Goal: Transaction & Acquisition: Obtain resource

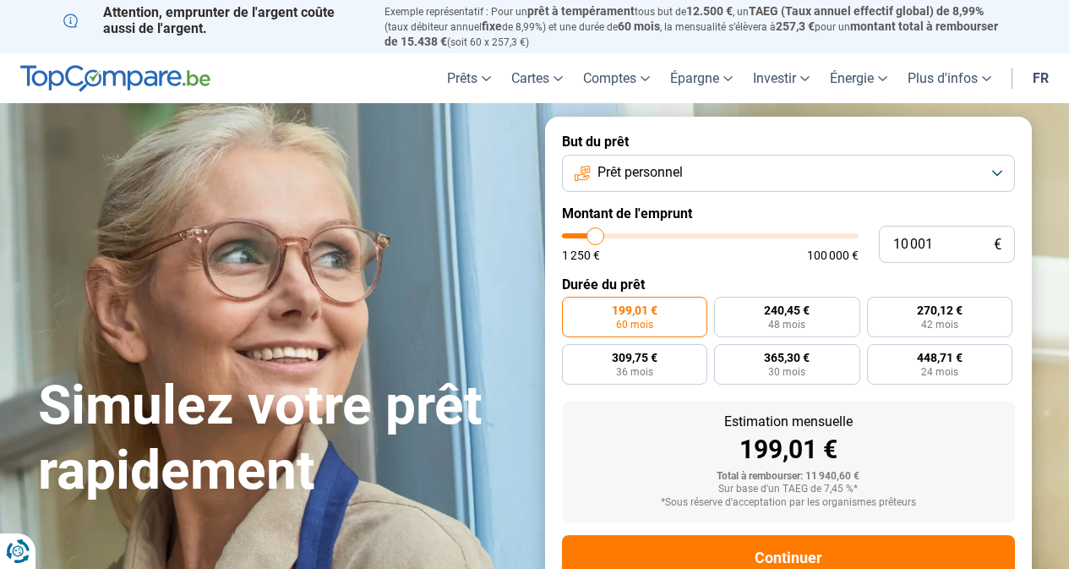
type input "8 750"
type input "8750"
type input "9 000"
type input "9000"
type input "9 500"
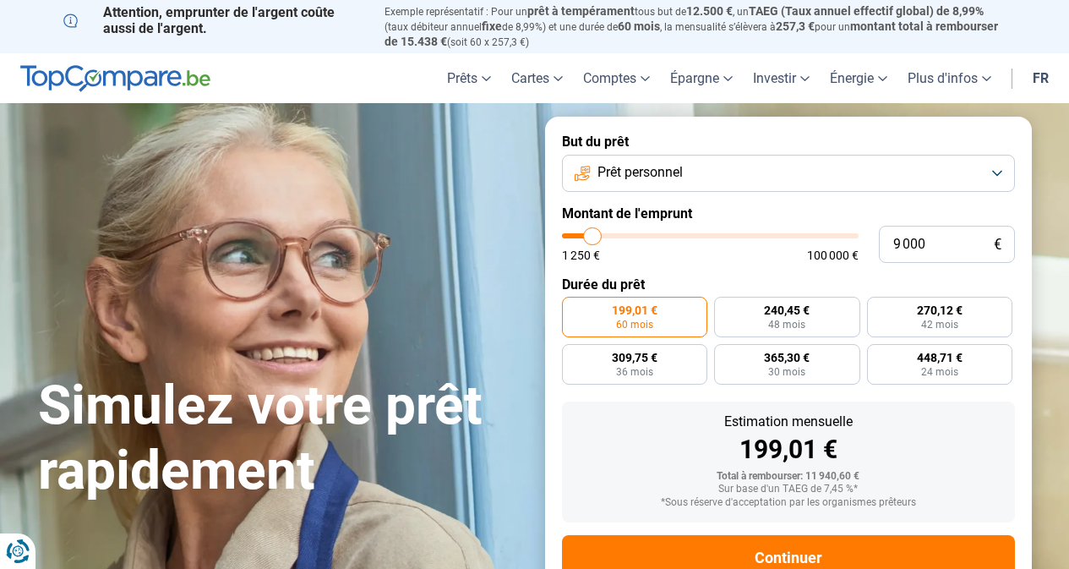
type input "9500"
type input "9 750"
type input "9750"
type input "10 250"
type input "10250"
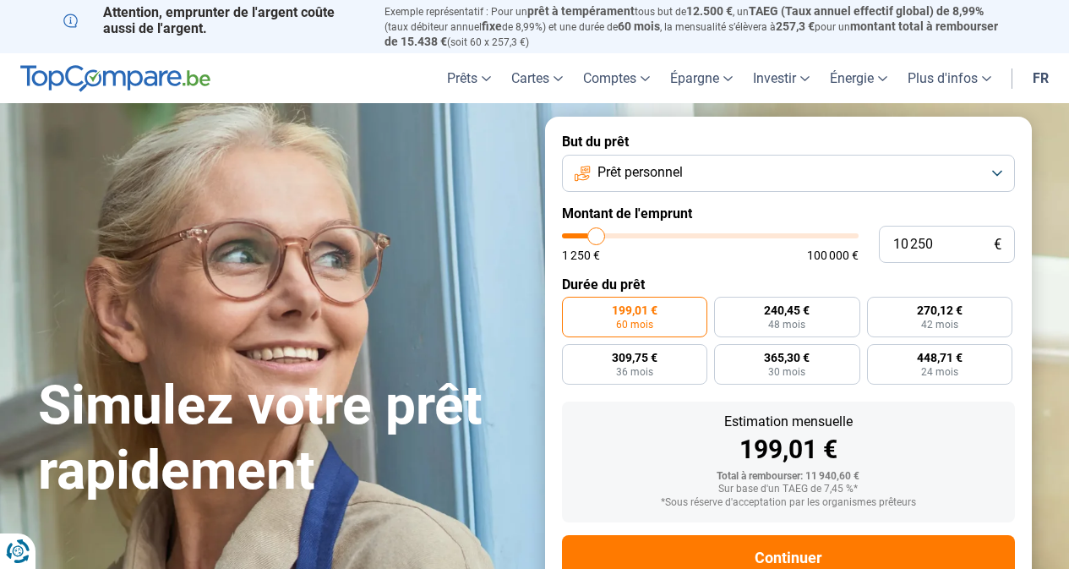
type input "10 500"
type input "10500"
type input "11 000"
type input "11000"
type input "11 250"
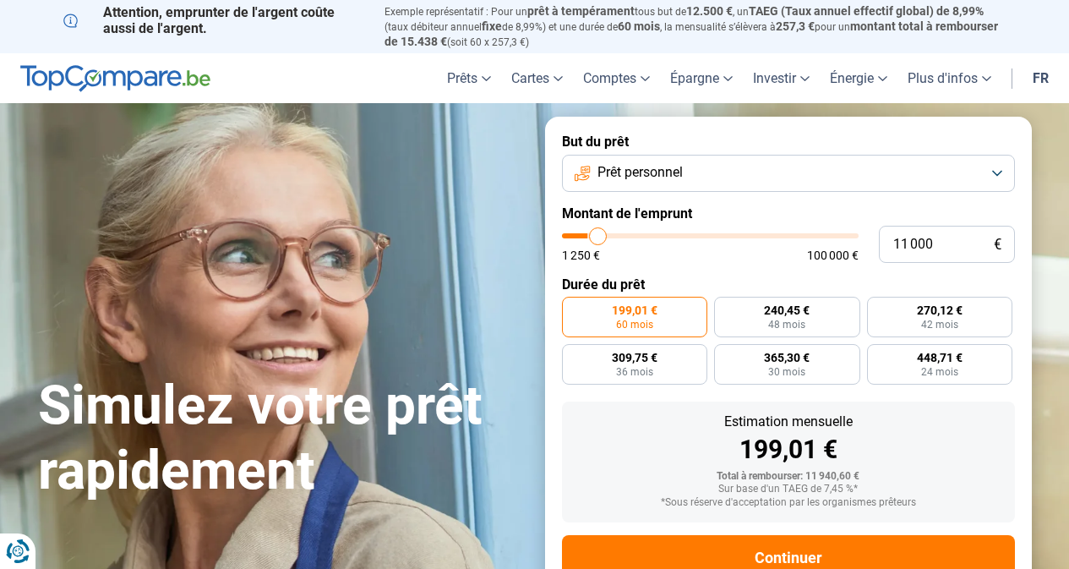
type input "11250"
type input "12 750"
type input "12750"
type input "14 500"
type input "14500"
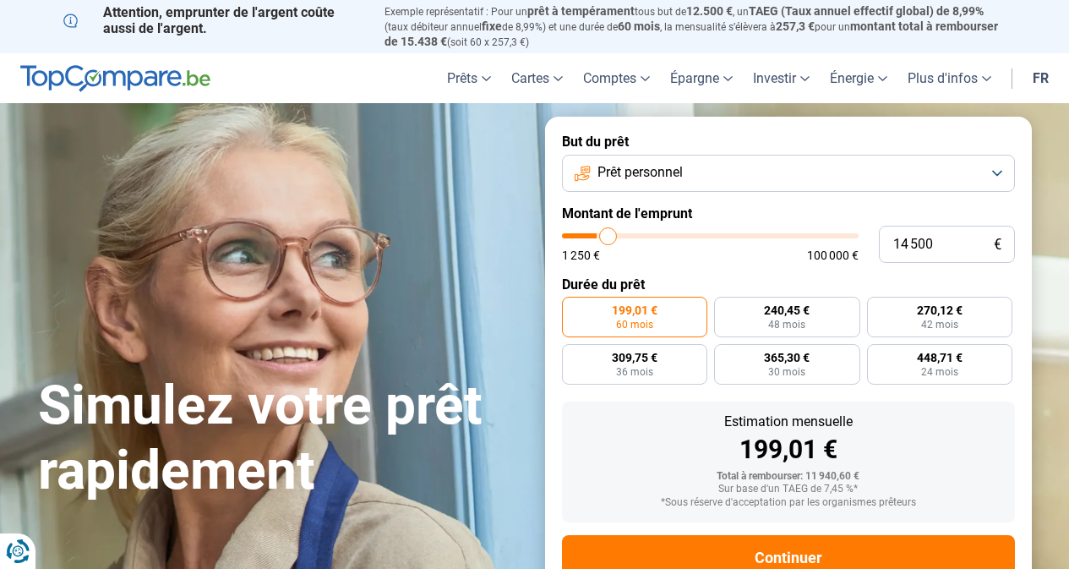
type input "14 750"
type input "14750"
type input "14 250"
type input "14250"
type input "14 000"
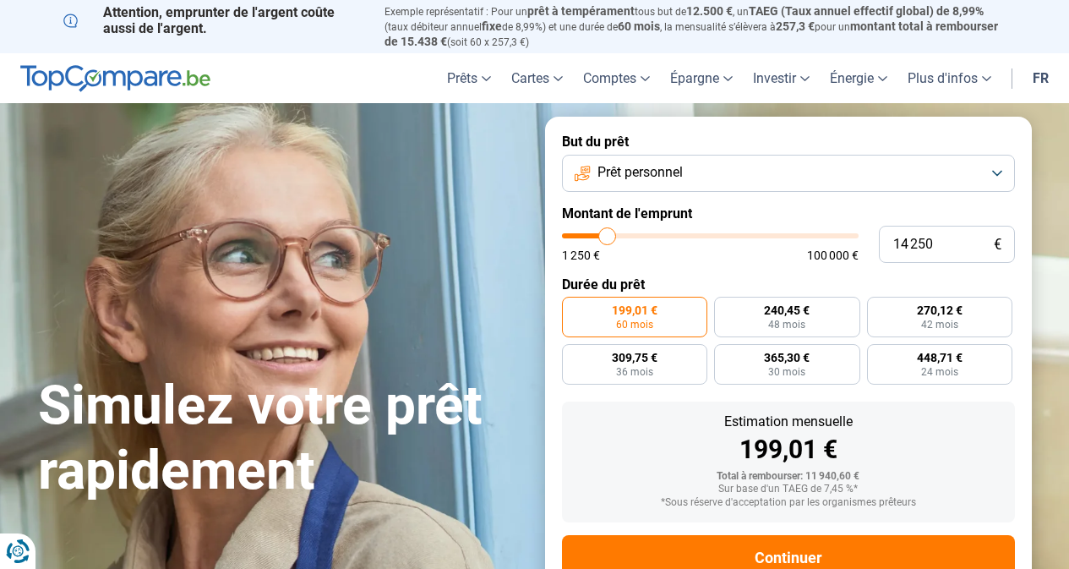
type input "14000"
type input "13 250"
type input "13250"
type input "12 750"
type input "12750"
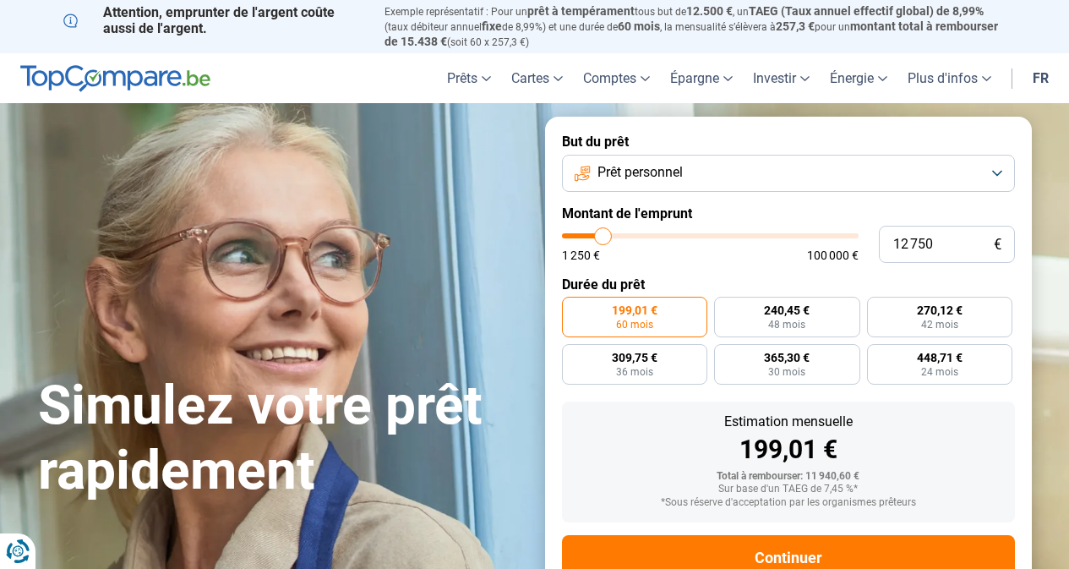
type input "12 000"
type input "12000"
type input "11 500"
type input "11500"
type input "10 250"
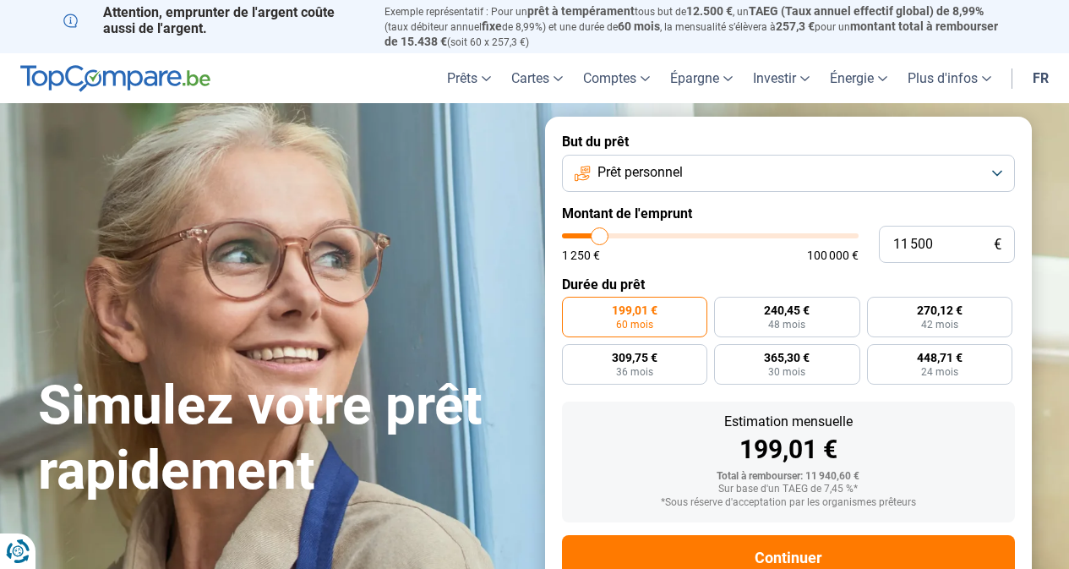
type input "10250"
type input "9 750"
type input "9750"
type input "9 500"
type input "9500"
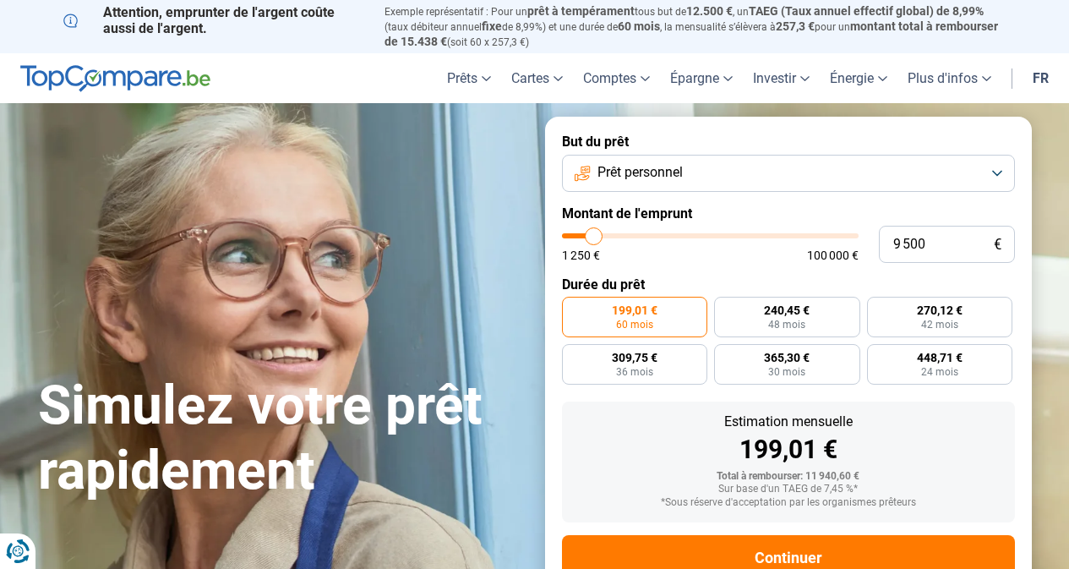
type input "9 000"
type input "9000"
type input "8 500"
type input "8500"
type input "8 250"
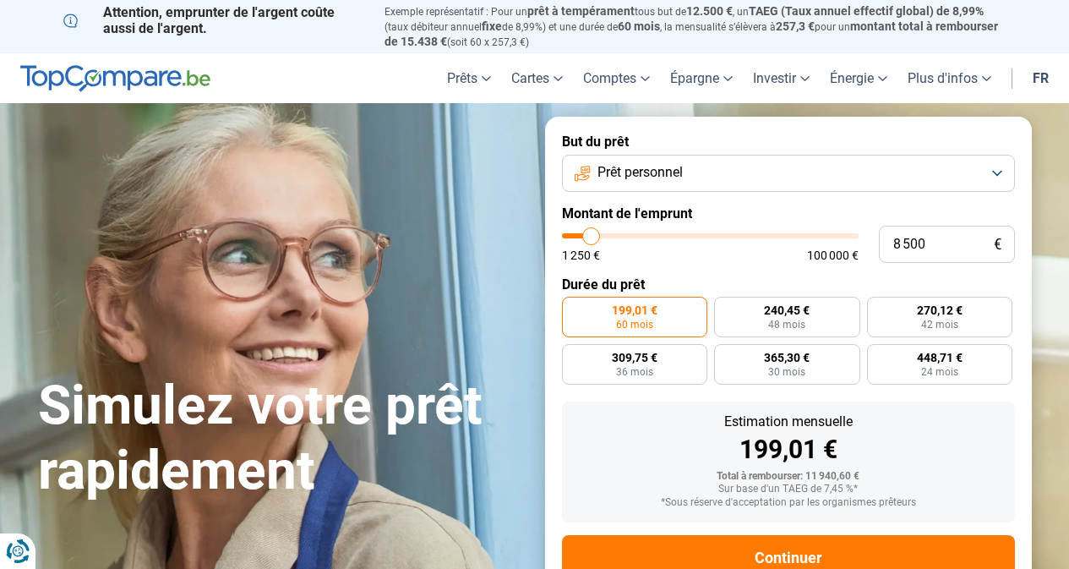
type input "8250"
type input "7 500"
type input "7500"
type input "7 250"
type input "7250"
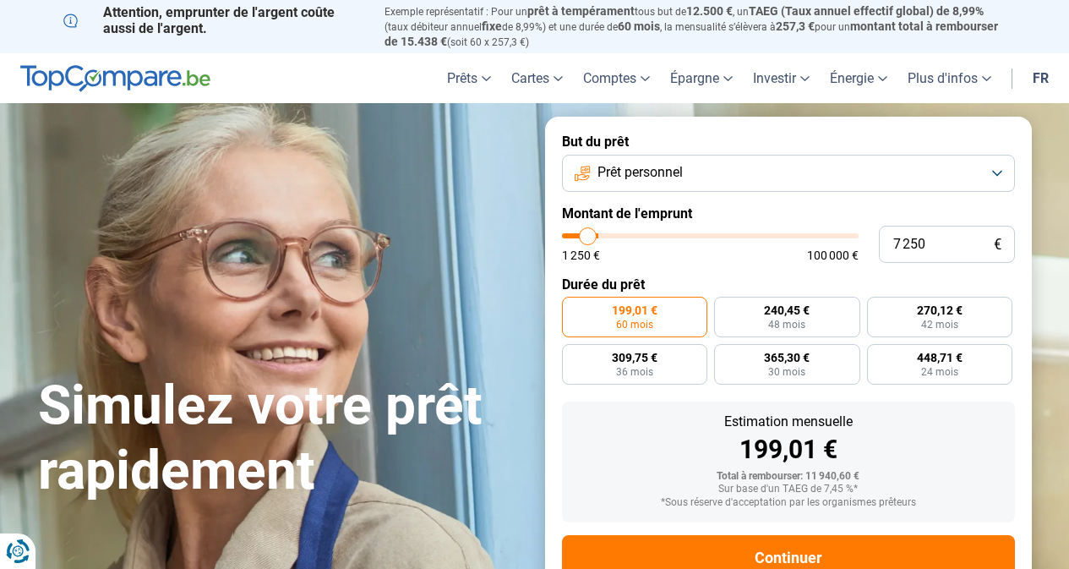
type input "6 750"
type input "6750"
type input "6 000"
type input "6000"
type input "5 750"
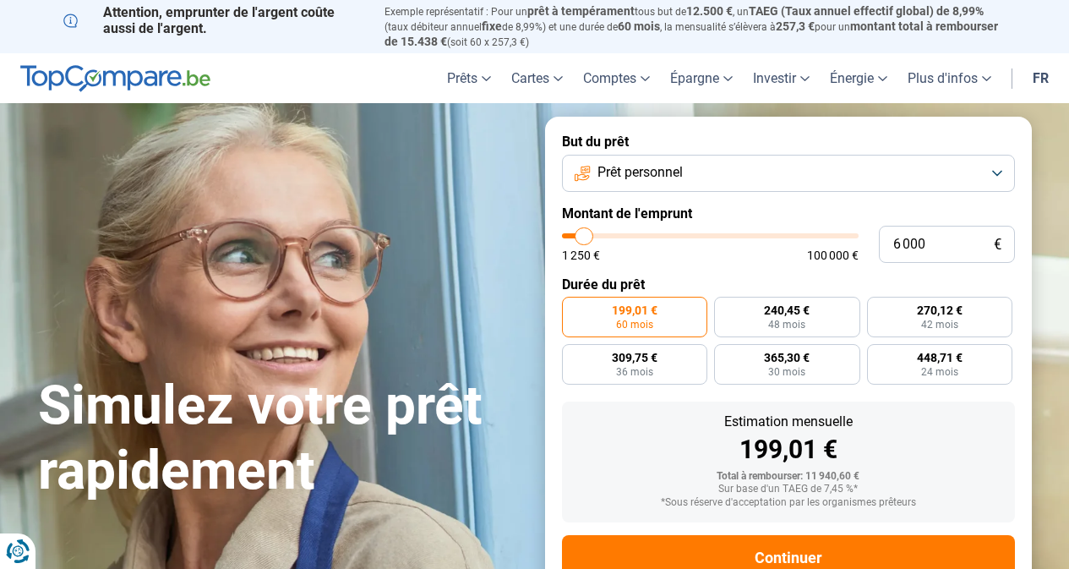
type input "5750"
type input "5 500"
type input "5500"
type input "5 000"
type input "5000"
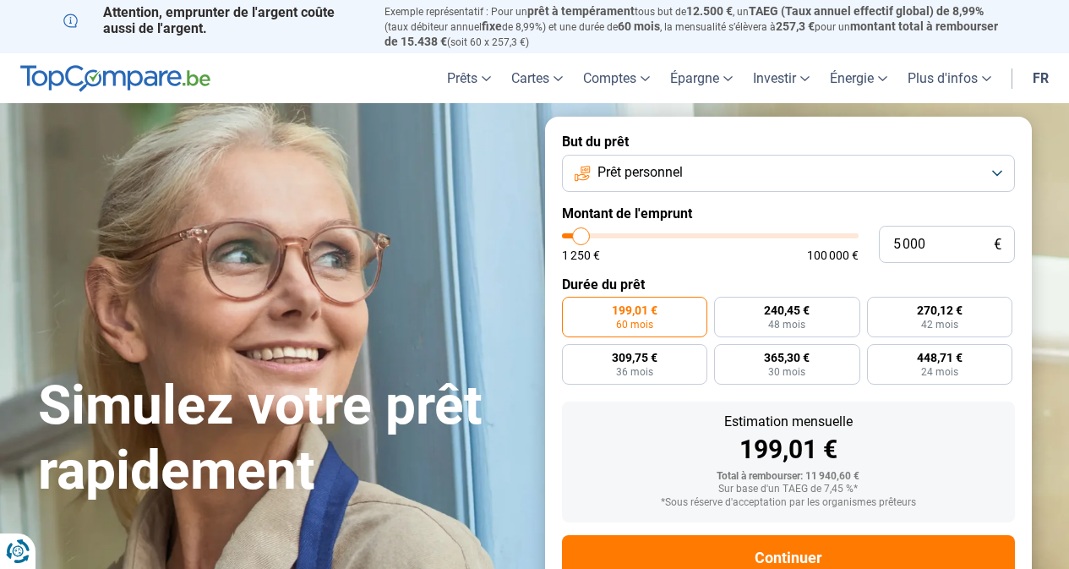
type input "4 250"
type input "4250"
type input "3 500"
type input "3500"
type input "2 750"
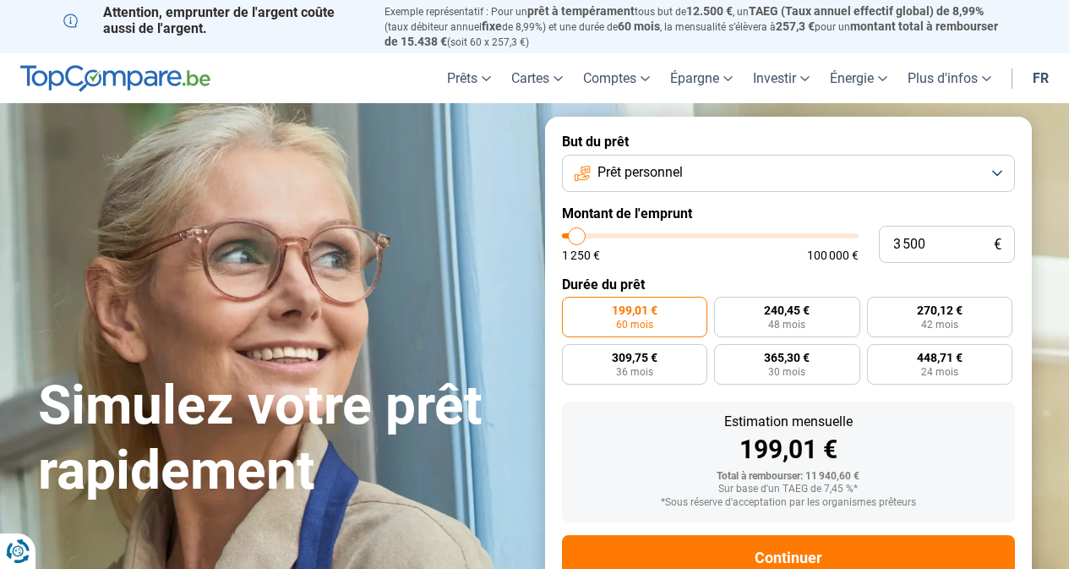
type input "2750"
type input "3 500"
type input "3500"
type input "3 750"
type input "3750"
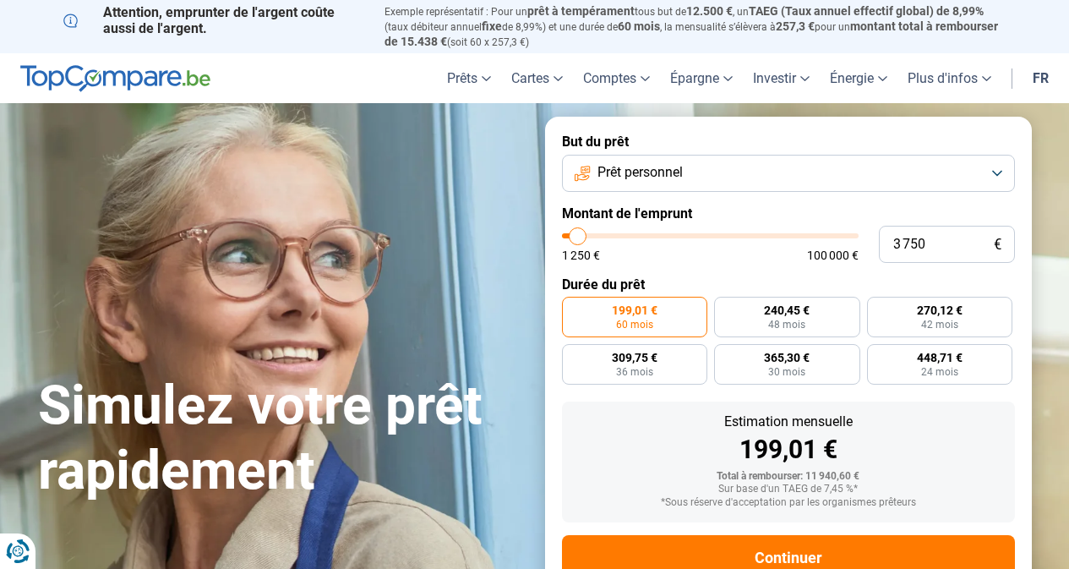
type input "4 000"
type input "4000"
type input "4 250"
type input "4250"
type input "4 500"
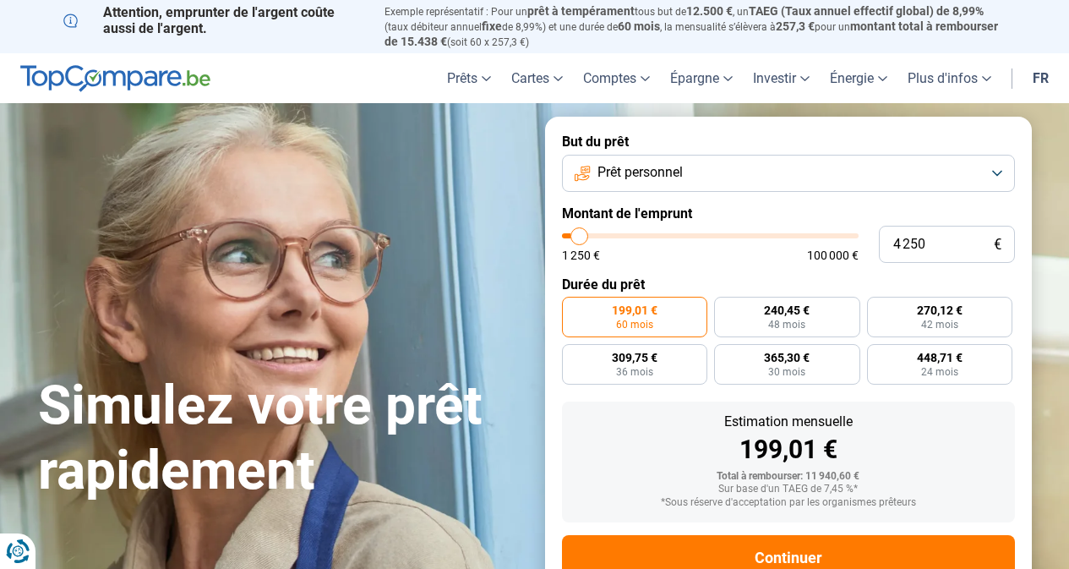
type input "4500"
type input "5 000"
type input "5000"
type input "5 500"
drag, startPoint x: 591, startPoint y: 234, endPoint x: 583, endPoint y: 237, distance: 8.8
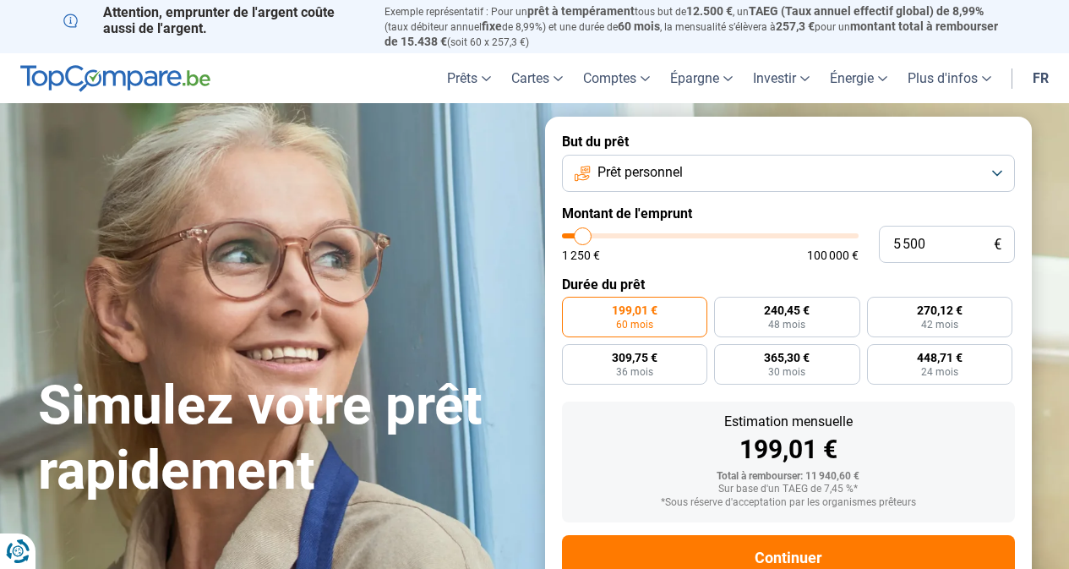
type input "5500"
click at [583, 237] on input "range" at bounding box center [710, 235] width 297 height 5
radio input "true"
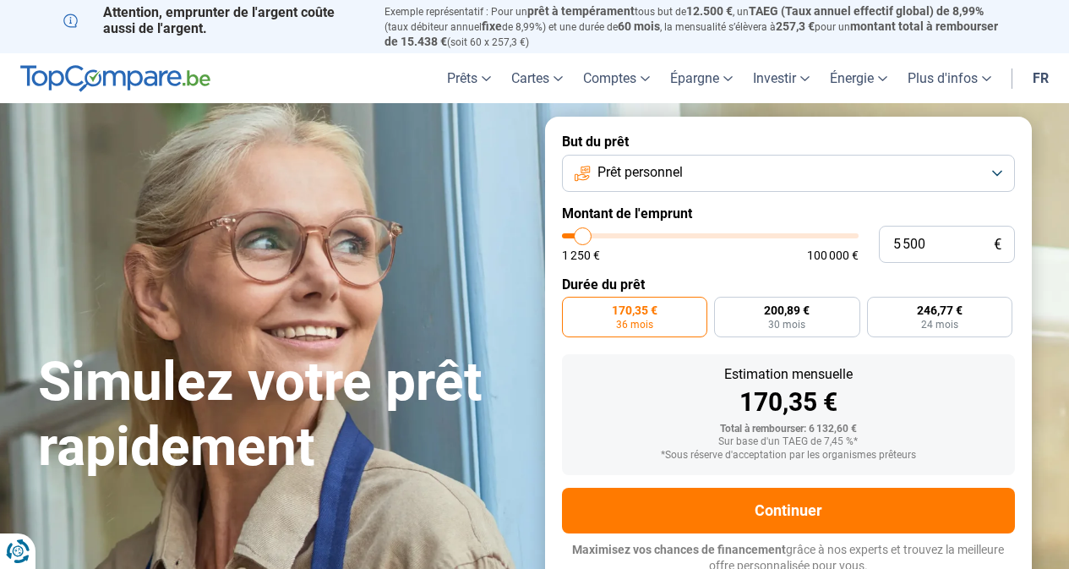
scroll to position [4, 0]
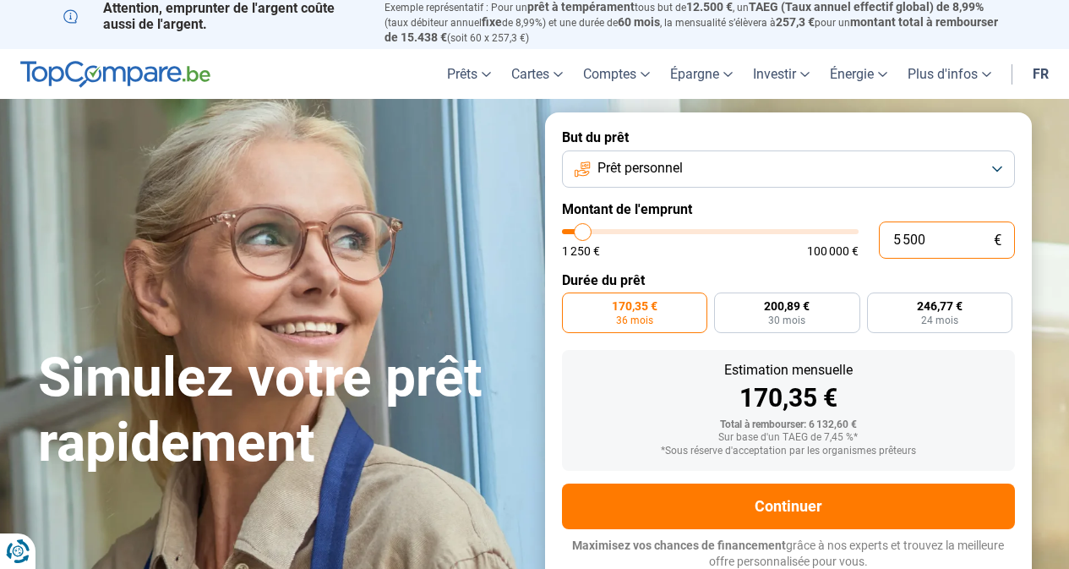
click at [939, 238] on input "5 500" at bounding box center [947, 239] width 136 height 37
type input "550"
type input "1250"
type input "55"
type input "1250"
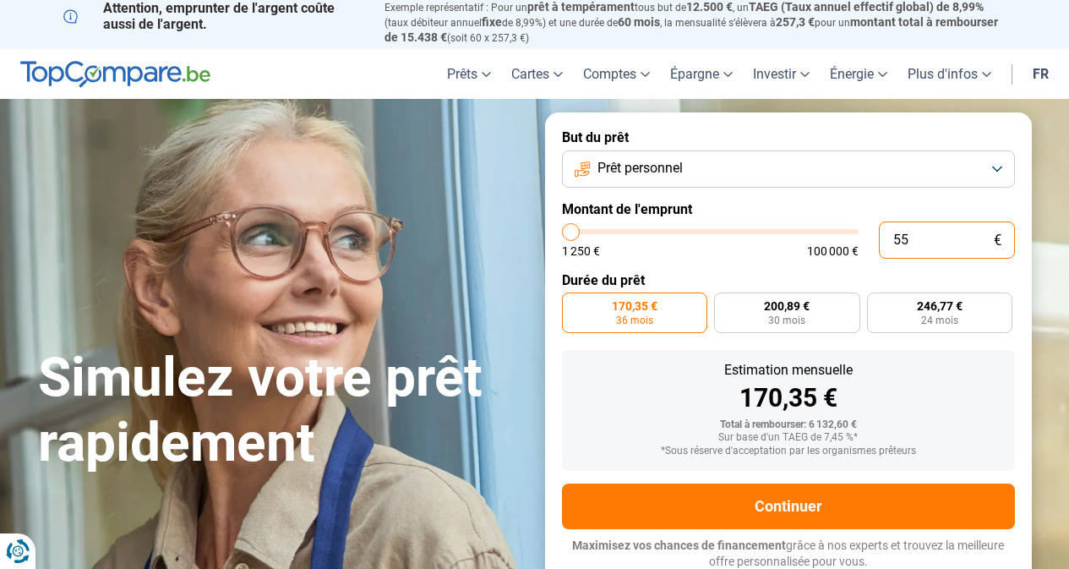
type input "5"
type input "1250"
type input "1 250"
type input "1250"
radio input "true"
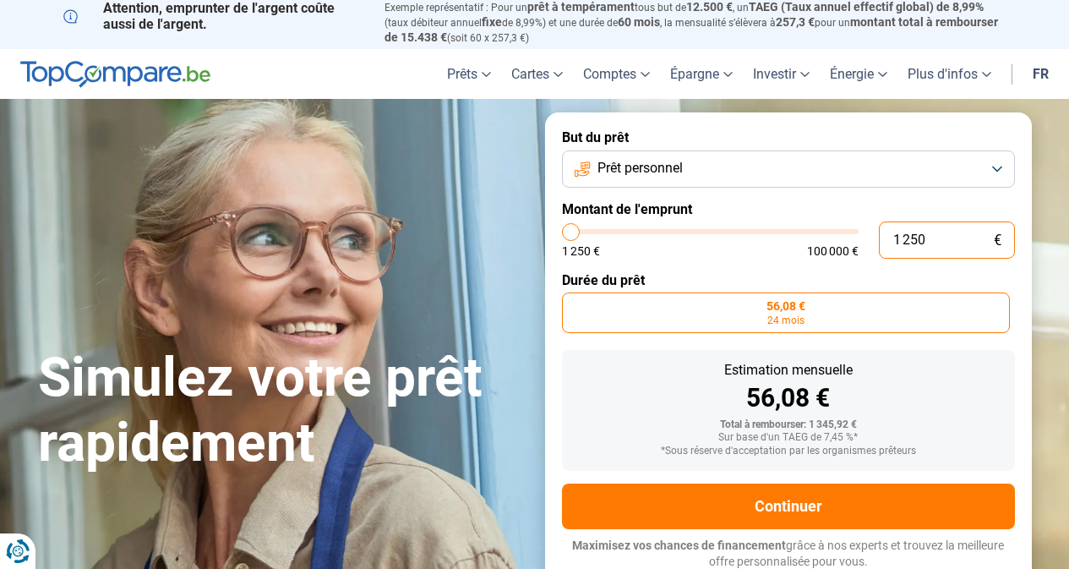
type input "12 500"
type input "12500"
radio input "false"
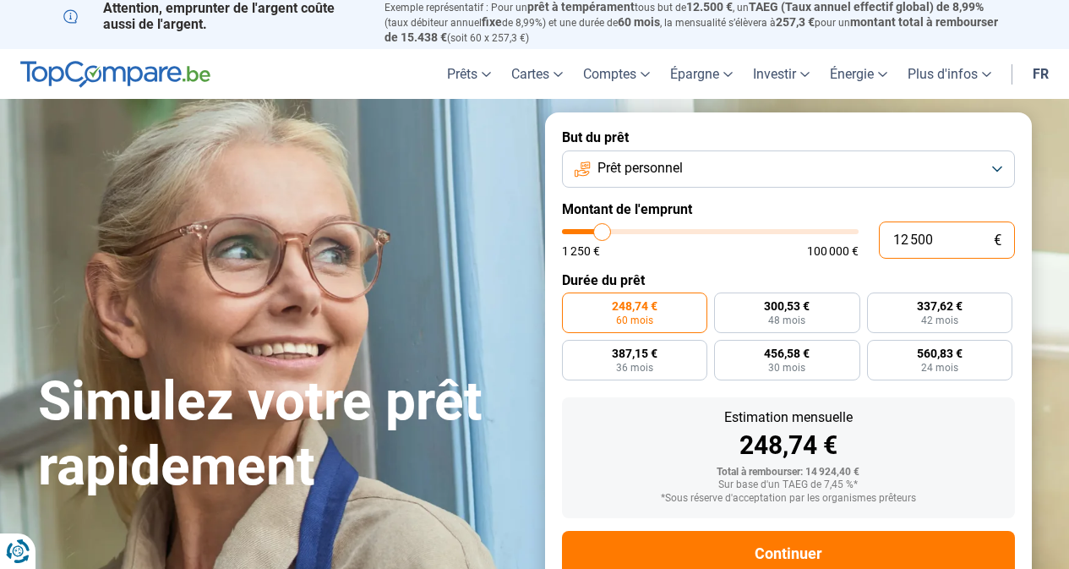
type input "1 250"
type input "1250"
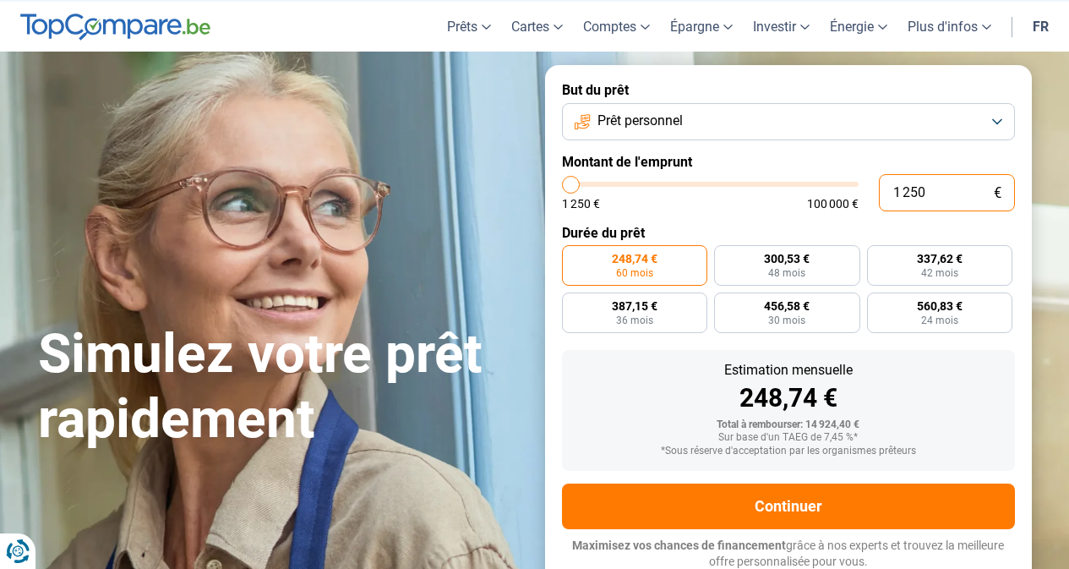
type input "125"
type input "1250"
type input "12"
type input "1250"
type input "1"
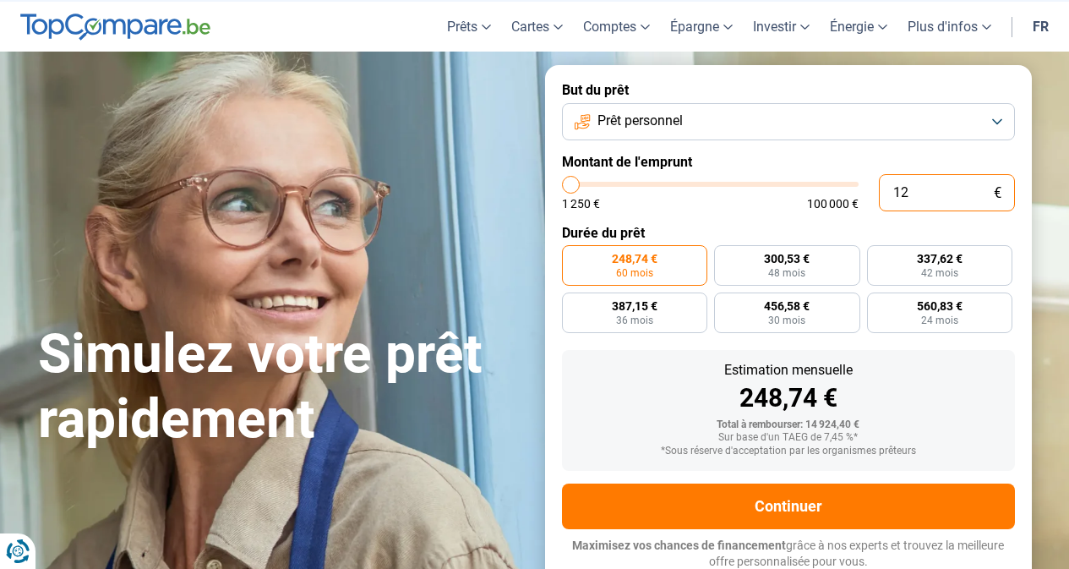
type input "1250"
type input "0"
type input "1250"
type input "1 250"
type input "1250"
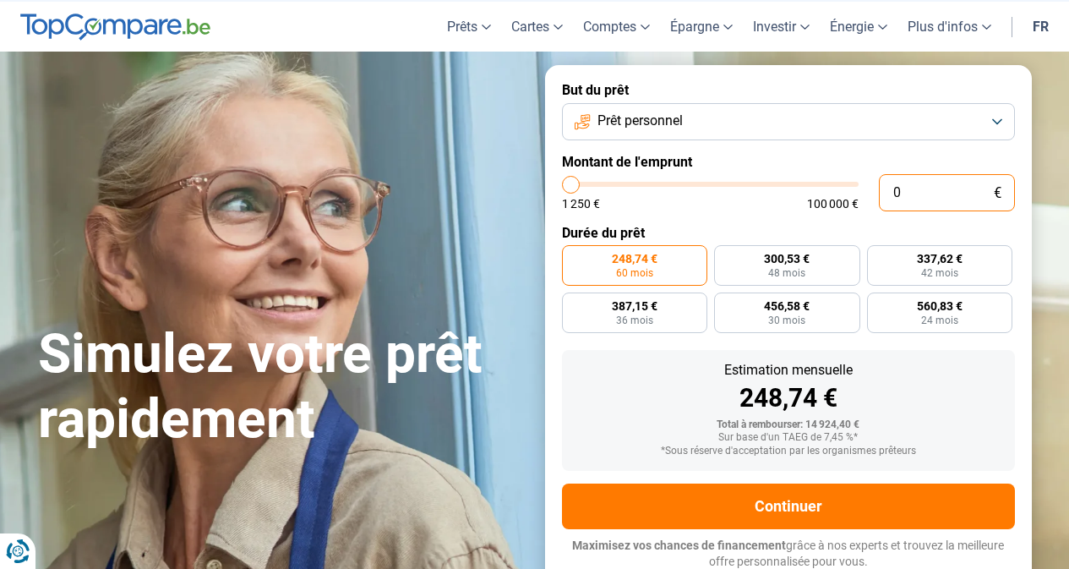
radio input "true"
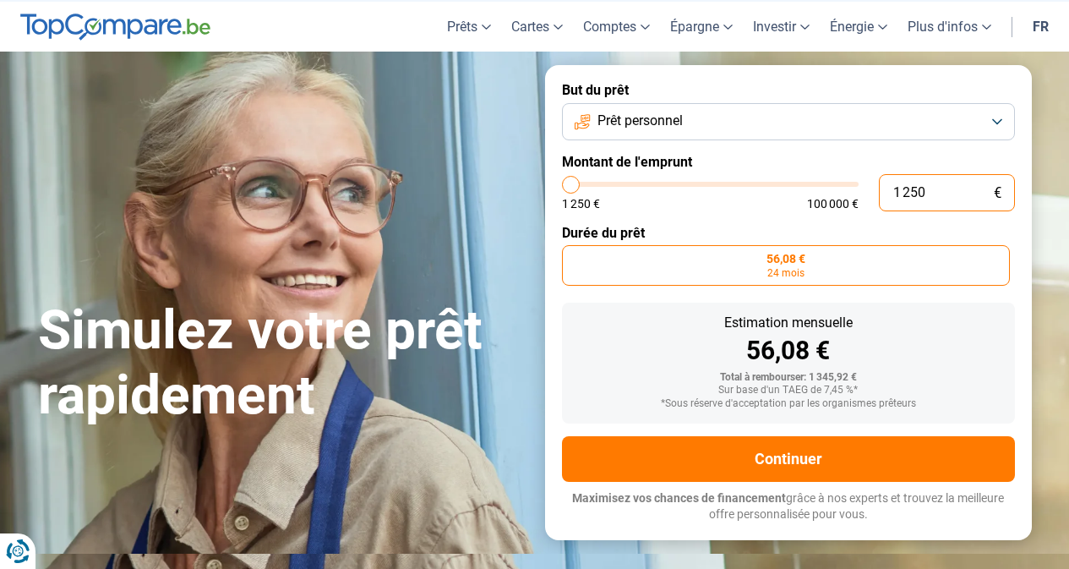
scroll to position [4, 0]
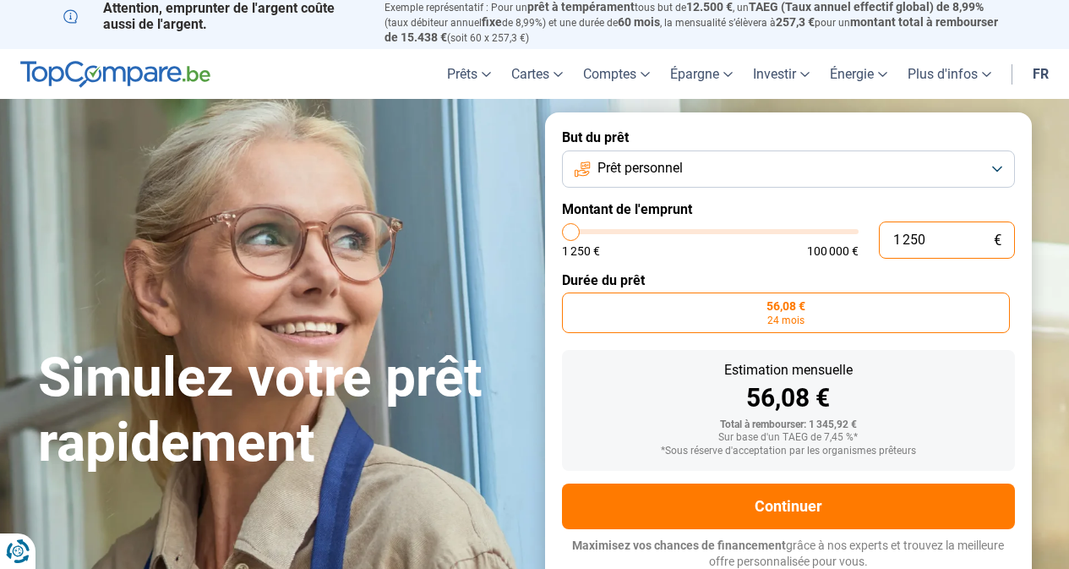
type input "12 505"
type input "12500"
type input "125 050"
type input "100000"
type input "100 000"
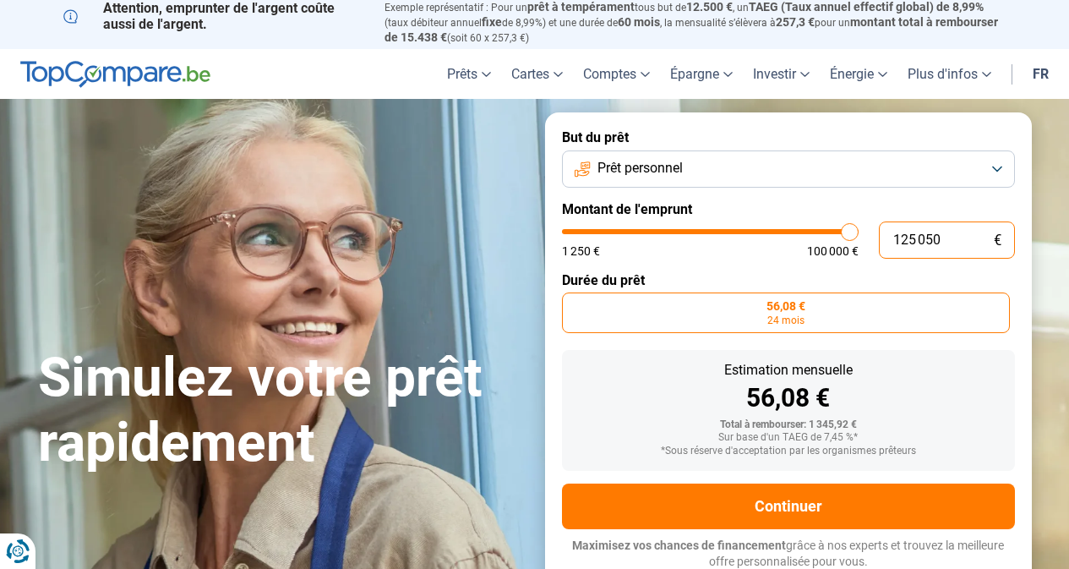
type input "100000"
radio input "false"
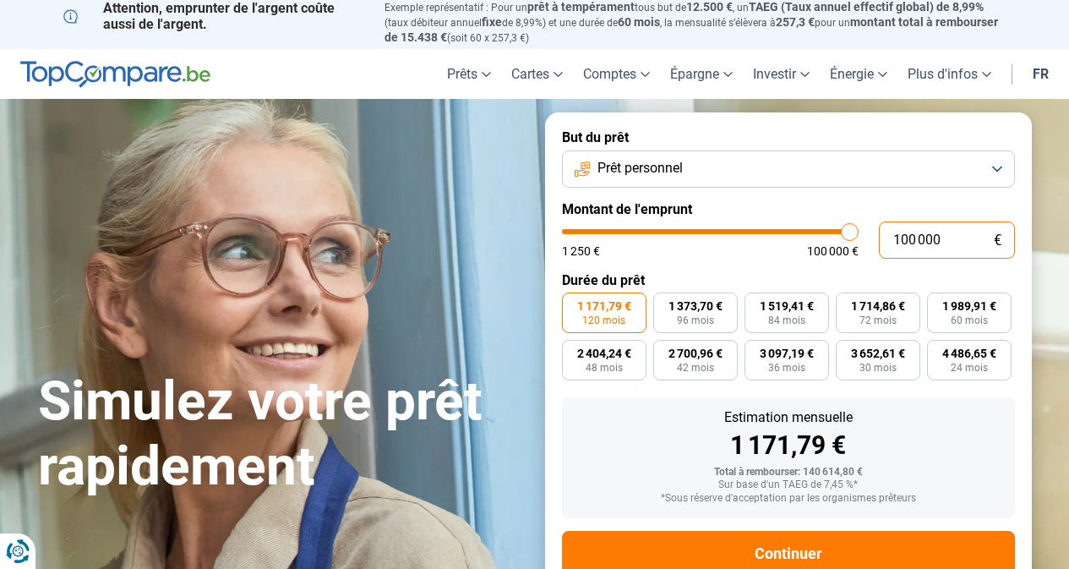
type input "10 000"
type input "10000"
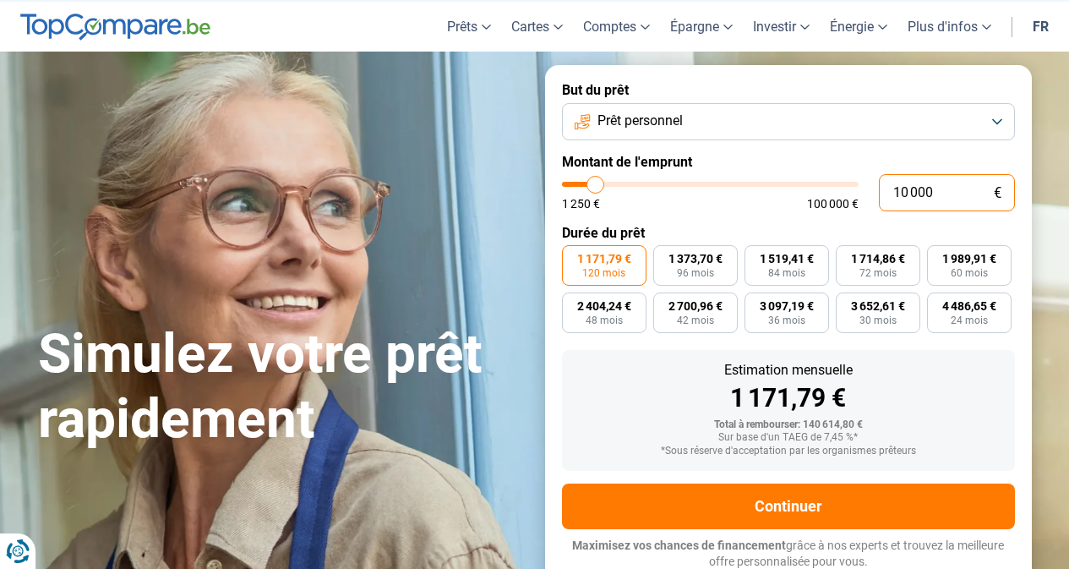
type input "1 000"
type input "1250"
type input "100"
type input "1250"
type input "10"
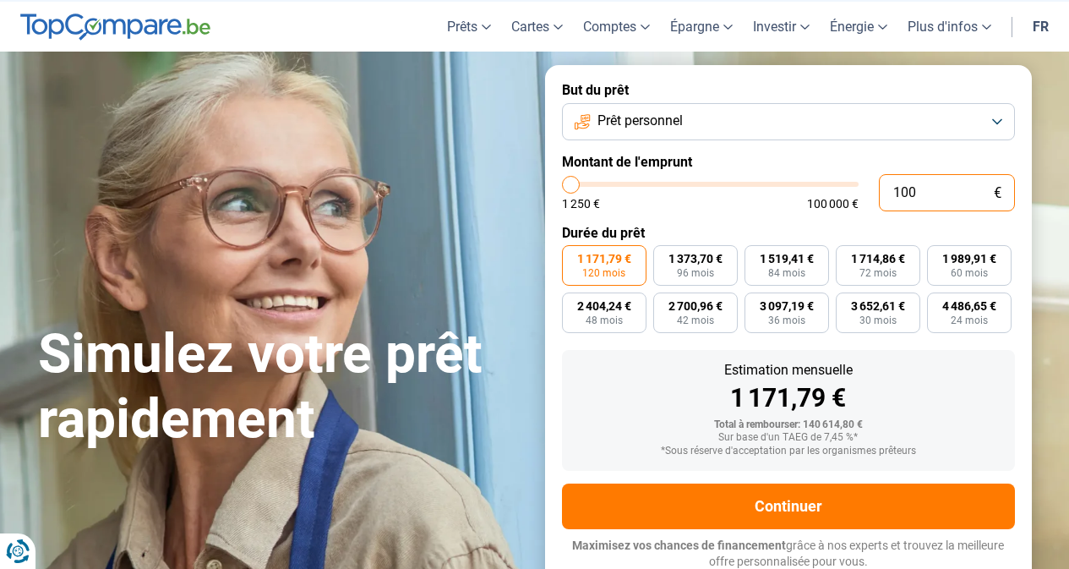
type input "1250"
type input "1"
type input "1250"
type input "0"
type input "1250"
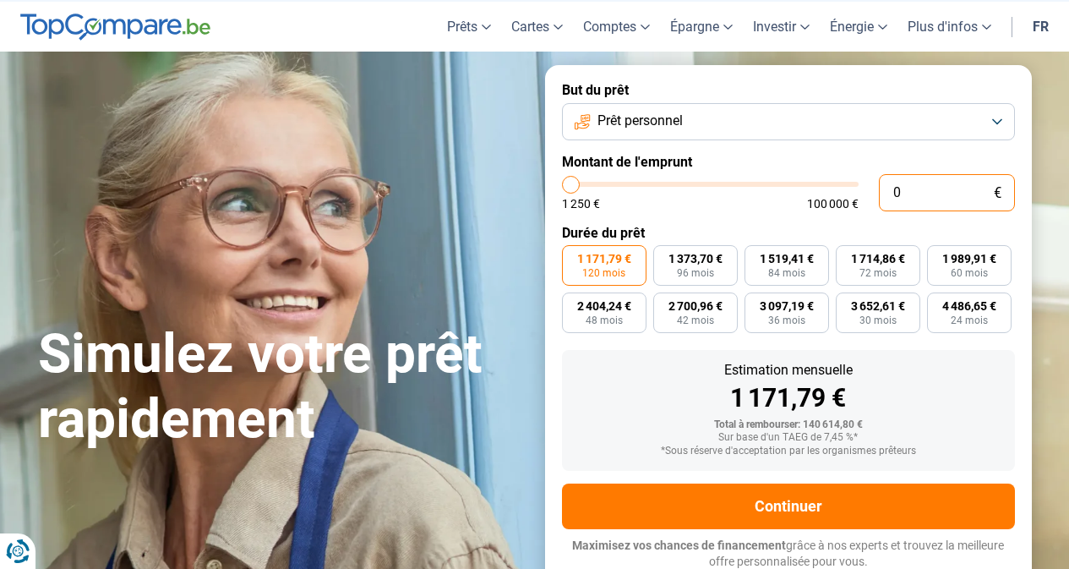
type input "1 250"
type input "1250"
radio input "true"
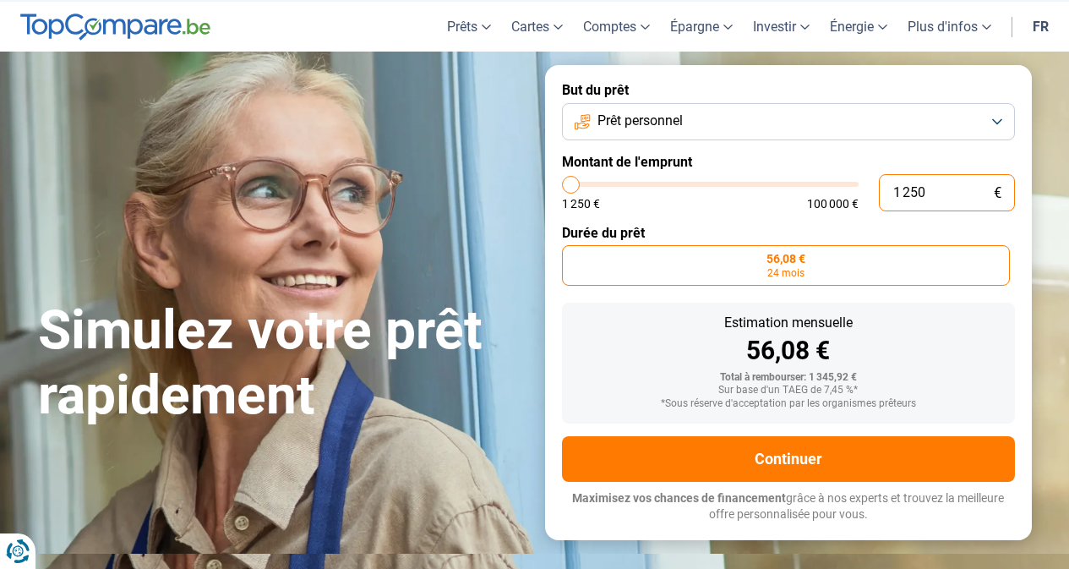
scroll to position [4, 0]
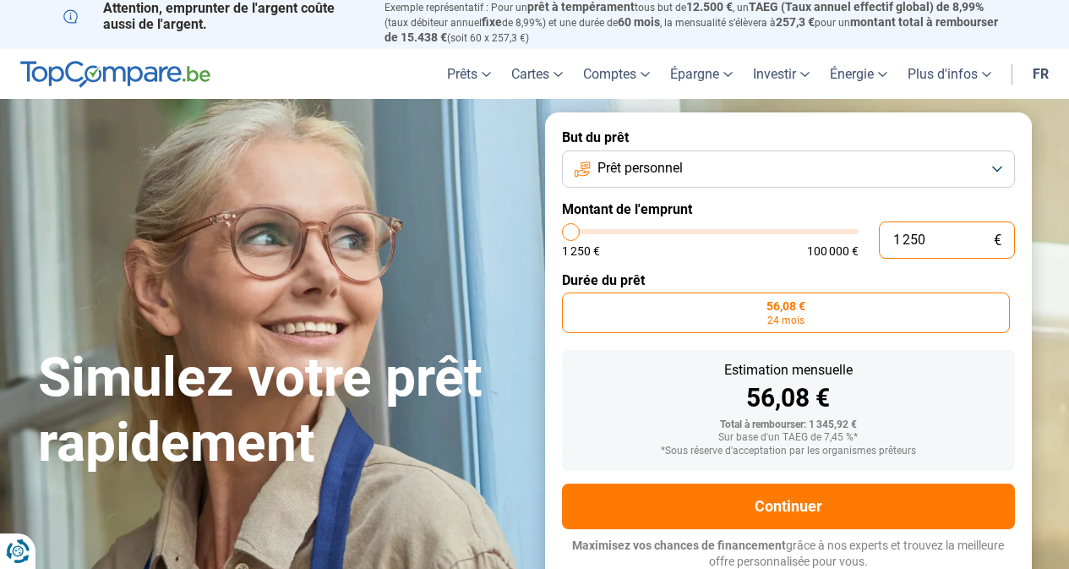
type input "12 500"
type input "12500"
radio input "false"
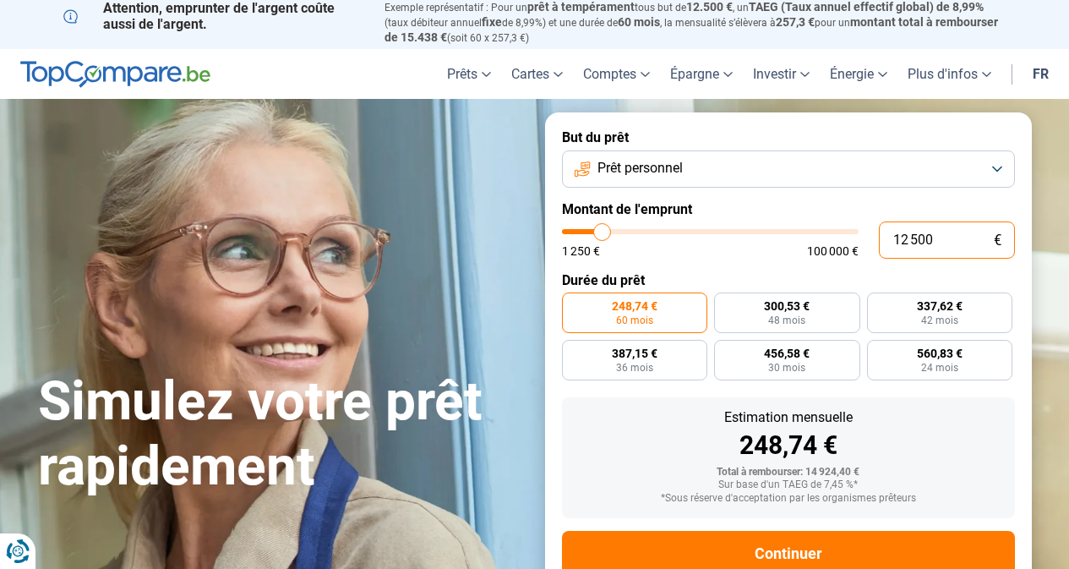
scroll to position [52, 0]
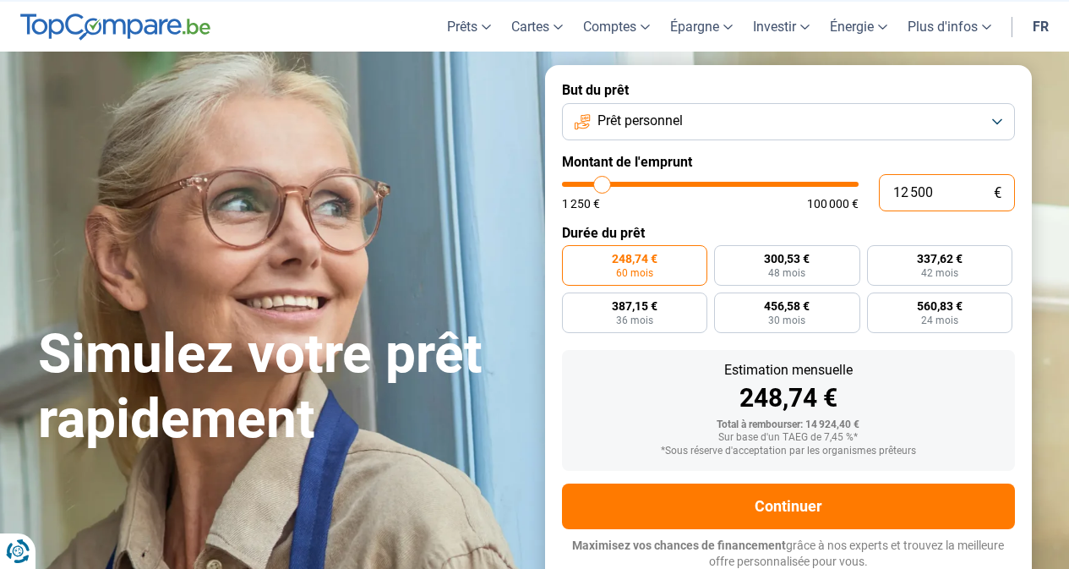
type input "125 000"
type input "100000"
type input "100 000"
type input "100000"
radio input "false"
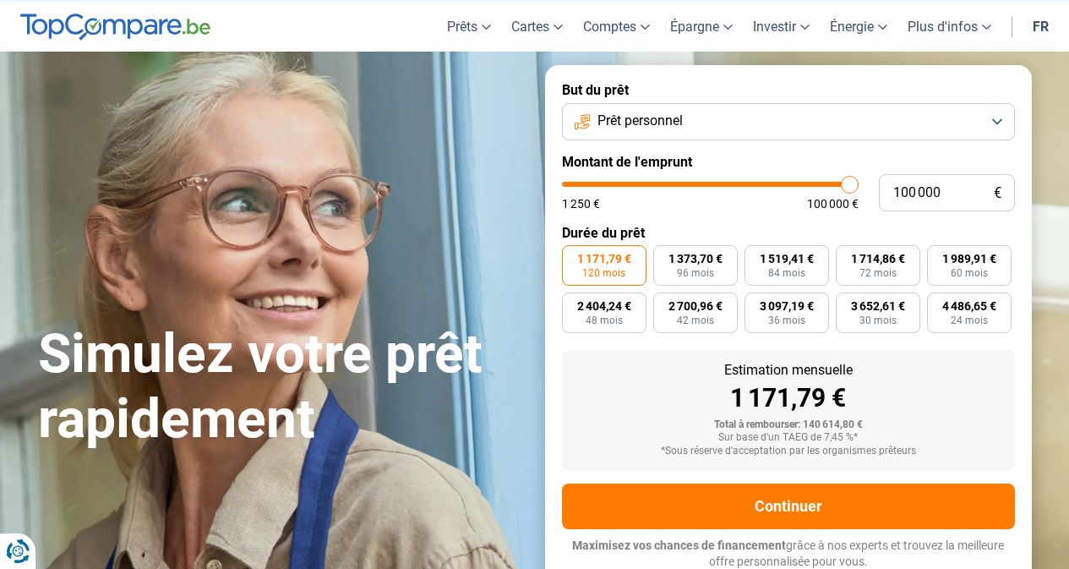
type input "99 500"
type input "99500"
type input "99 250"
type input "99250"
type input "98 500"
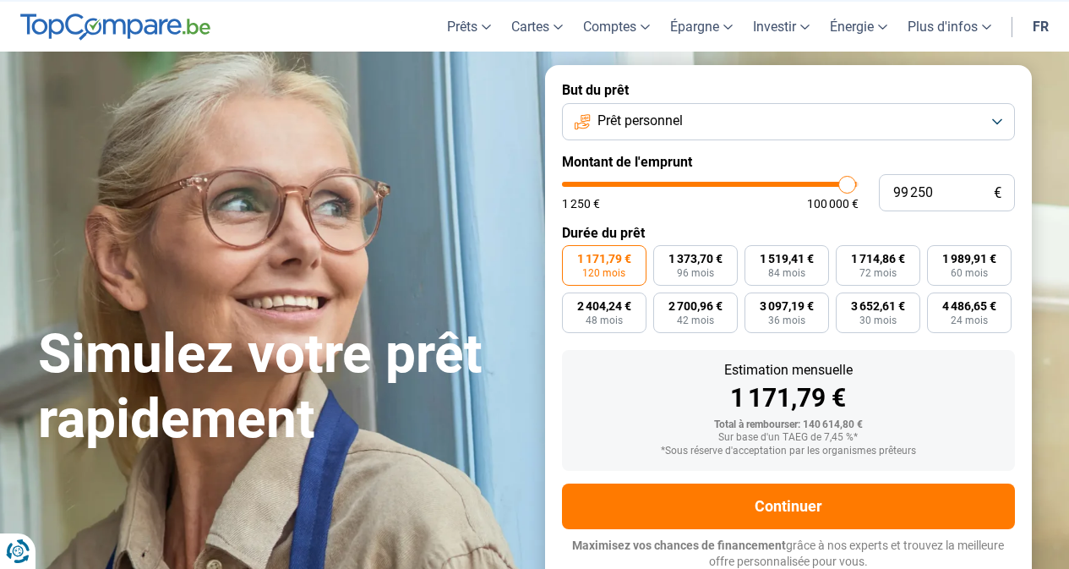
type input "98500"
type input "97 000"
type input "97000"
type input "94 750"
type input "94750"
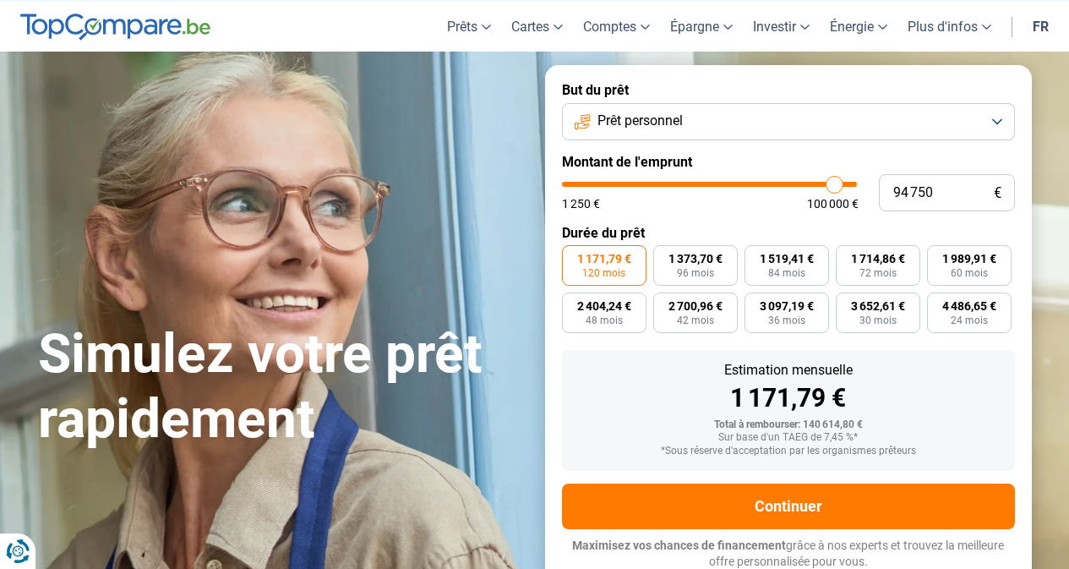
type input "93 250"
type input "93250"
type input "92 500"
type input "92500"
type input "91 500"
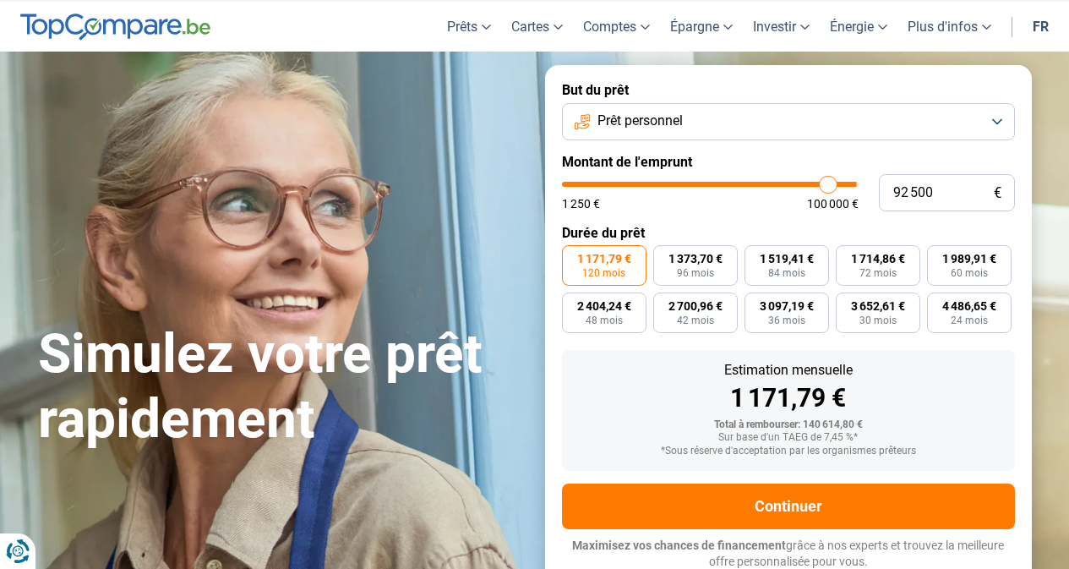
type input "91500"
type input "91 250"
type input "91250"
type input "91 000"
type input "91000"
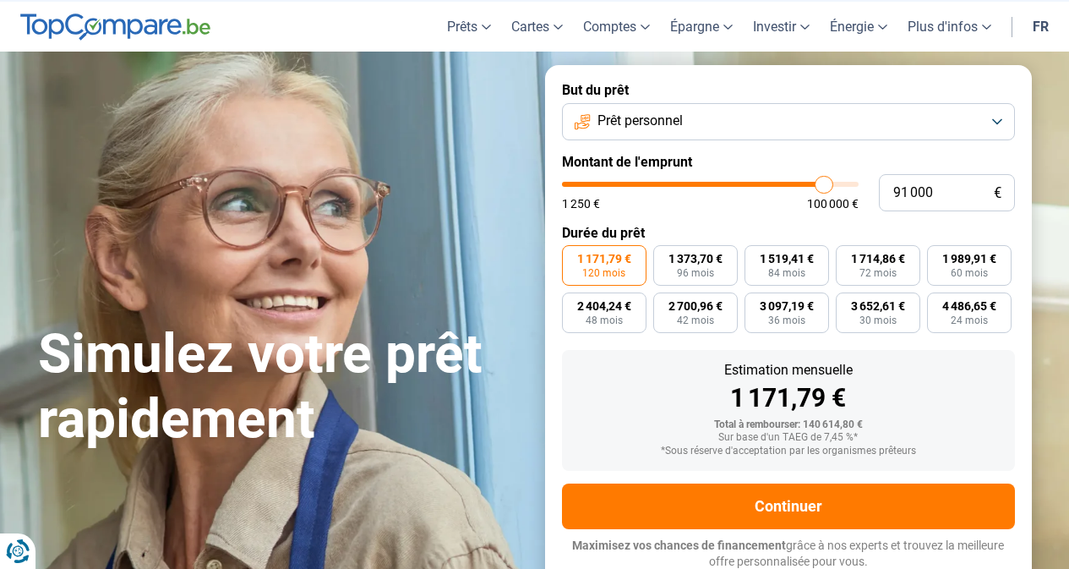
type input "90 250"
type input "90250"
type input "88 750"
type input "88750"
type input "87 250"
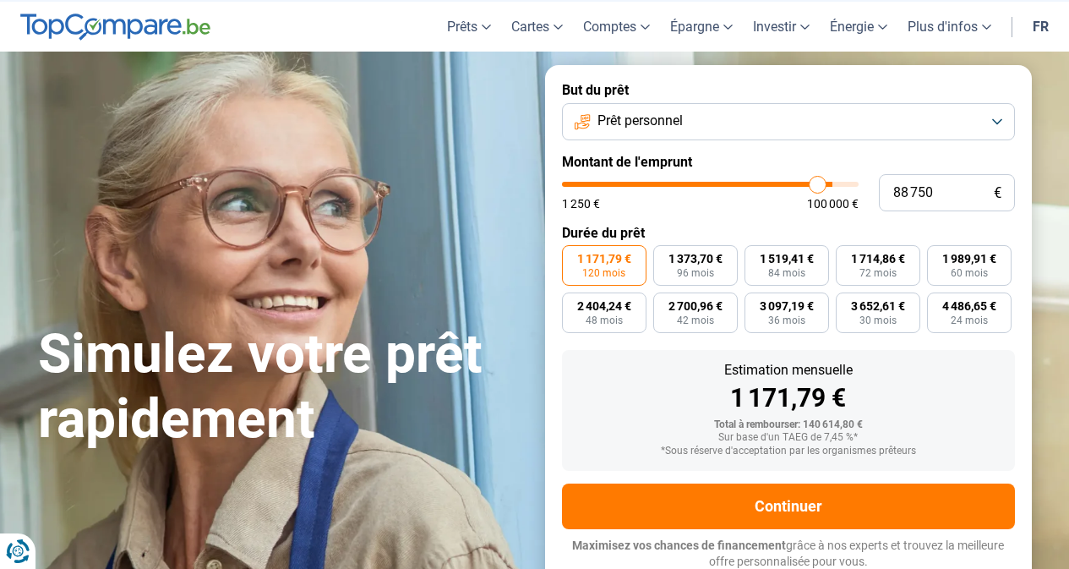
type input "87250"
type input "85 750"
type input "85750"
type input "85 500"
type input "85500"
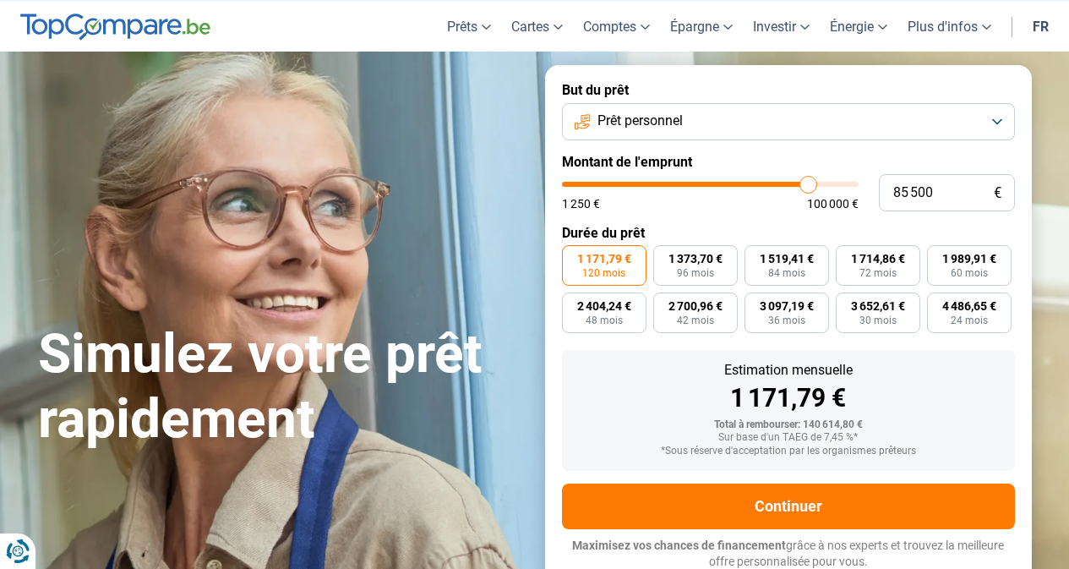
type input "85 000"
type input "85000"
type input "84 000"
type input "84000"
type input "83 250"
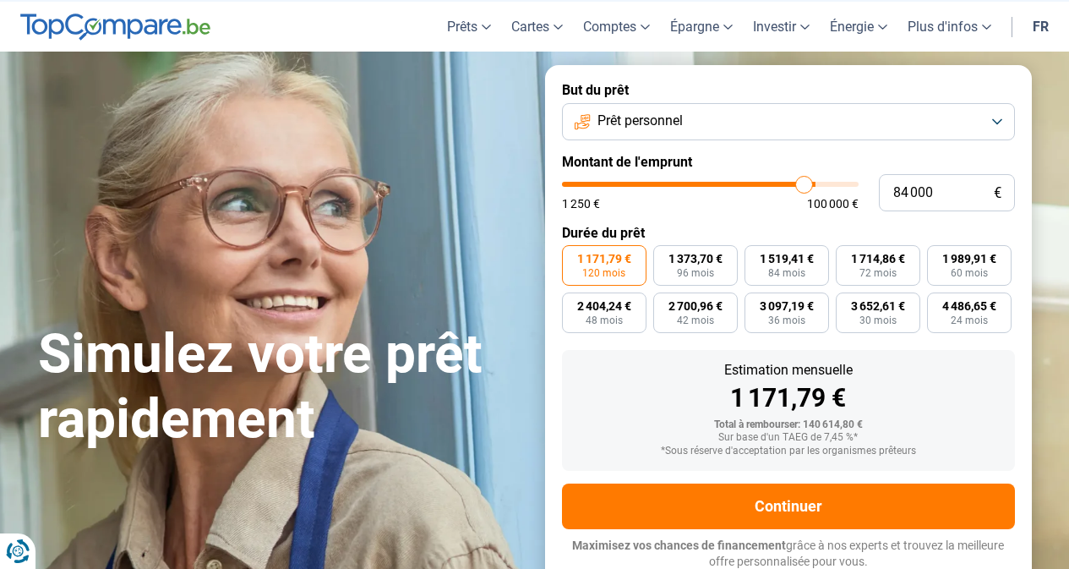
type input "83250"
type input "83 000"
type input "83000"
type input "82 500"
type input "82500"
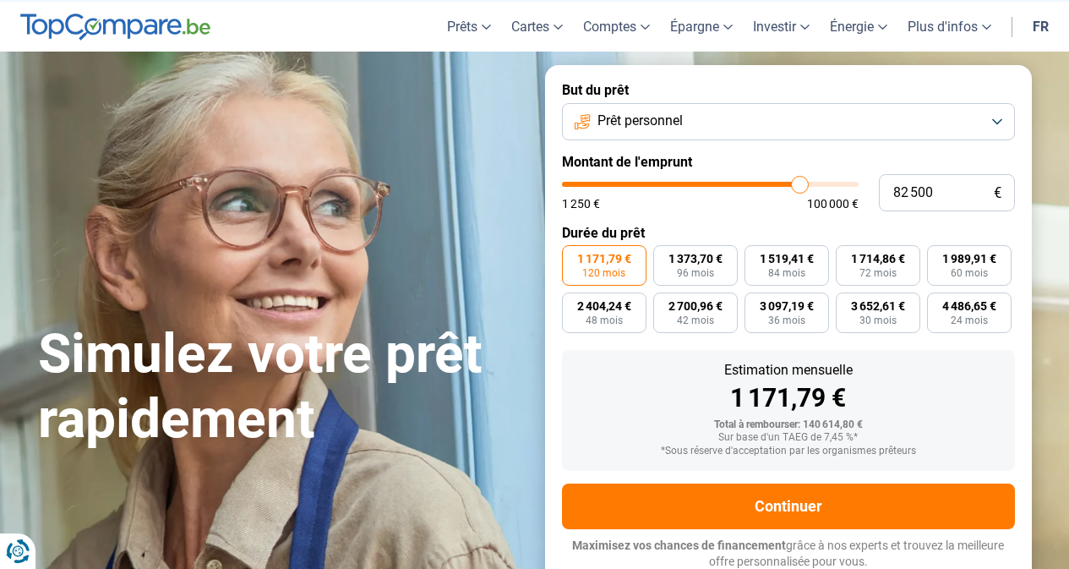
type input "81 500"
type input "81500"
type input "81 250"
type input "81250"
type input "81 000"
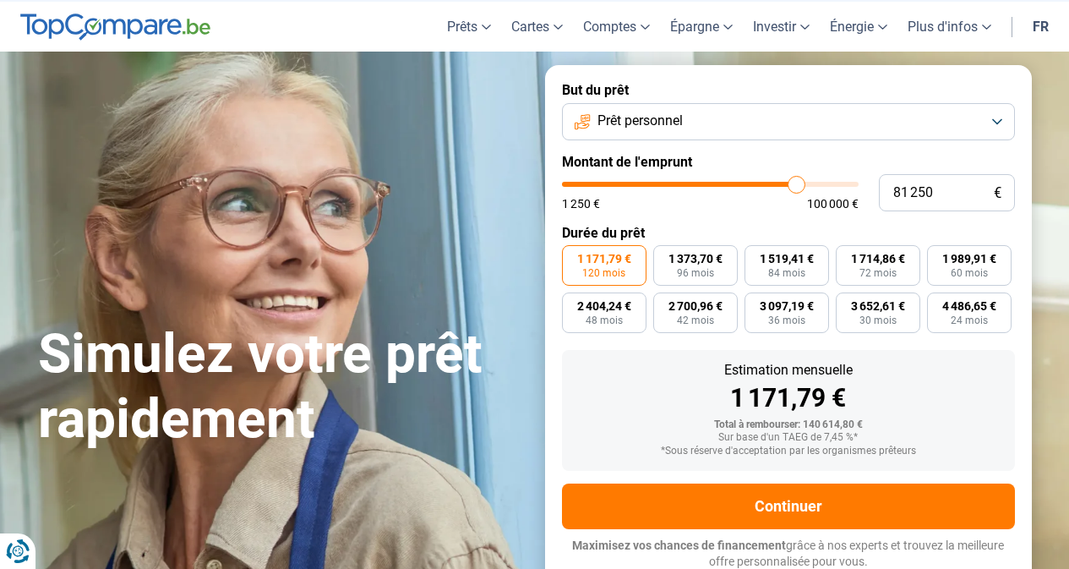
type input "81000"
type input "80 750"
type input "80750"
type input "79 250"
type input "79250"
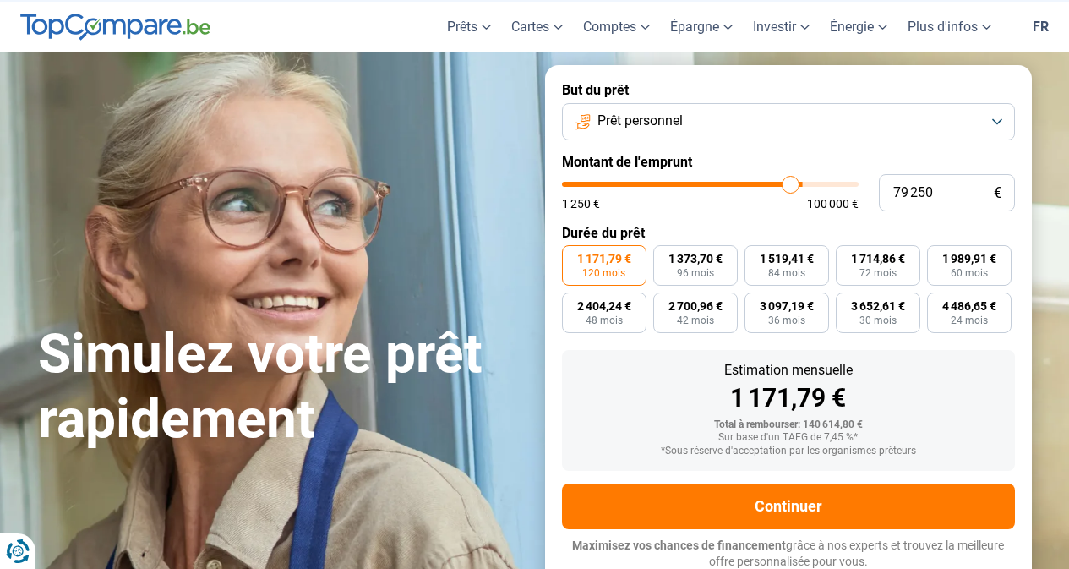
type input "77 750"
type input "77750"
type input "76 500"
type input "76500"
type input "75 750"
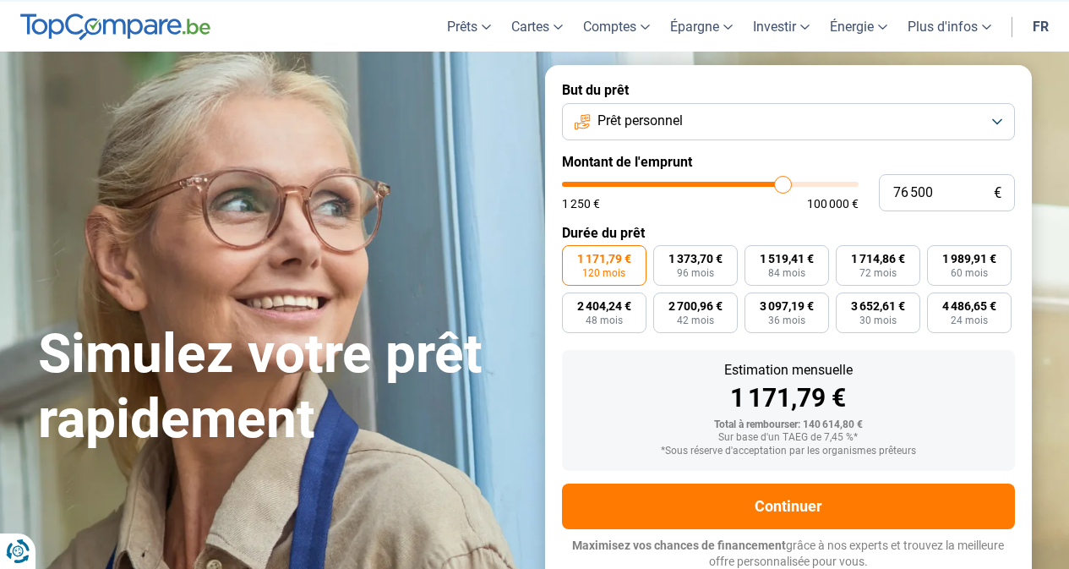
type input "75750"
type input "75 250"
type input "75250"
type input "75 000"
type input "75000"
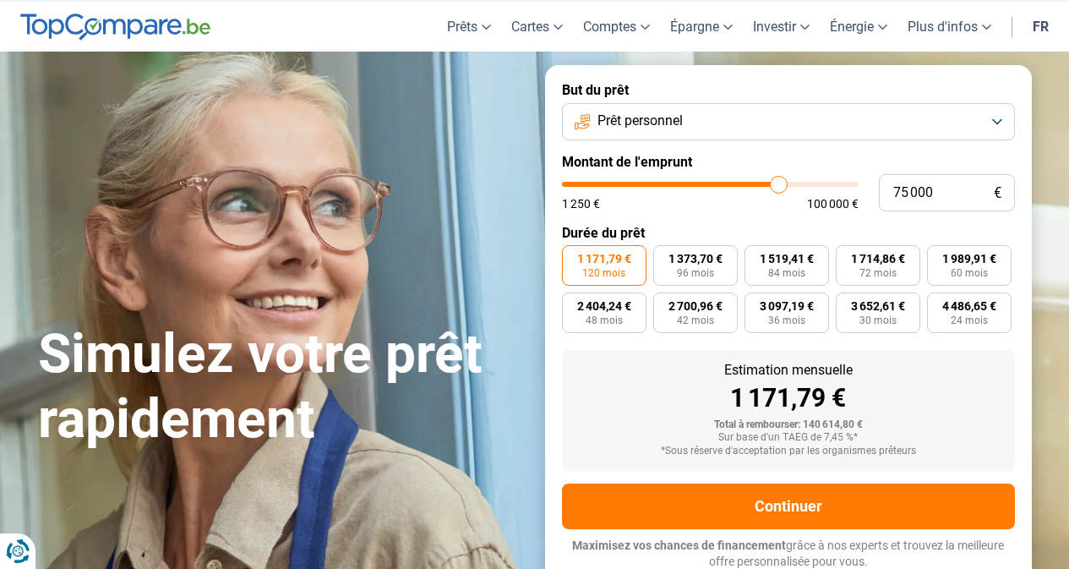
type input "74 750"
type input "74750"
type input "74 250"
type input "74250"
drag, startPoint x: 849, startPoint y: 180, endPoint x: 581, endPoint y: 181, distance: 267.8
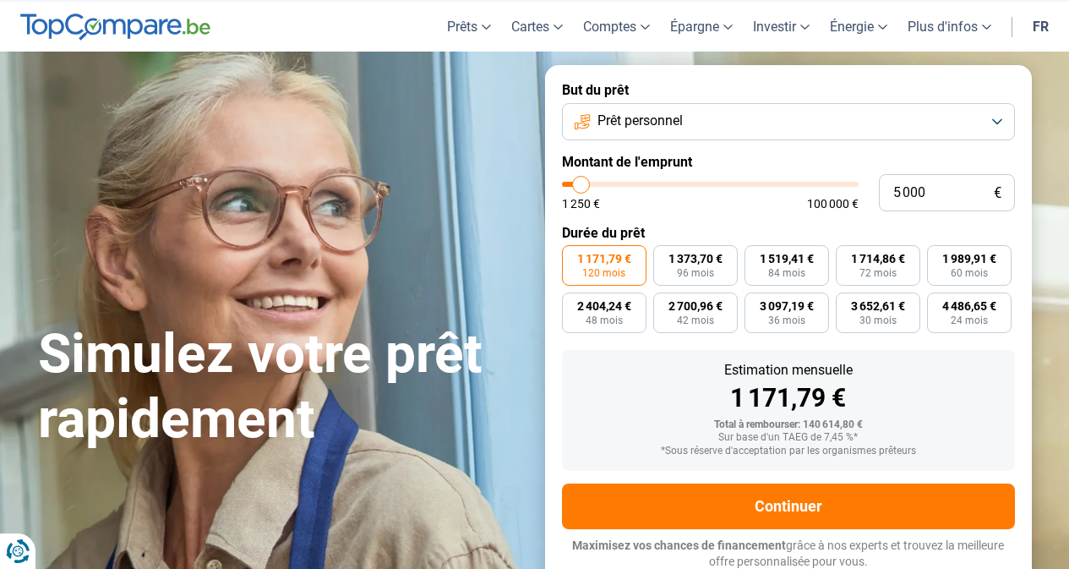
click at [581, 182] on input "range" at bounding box center [710, 184] width 297 height 5
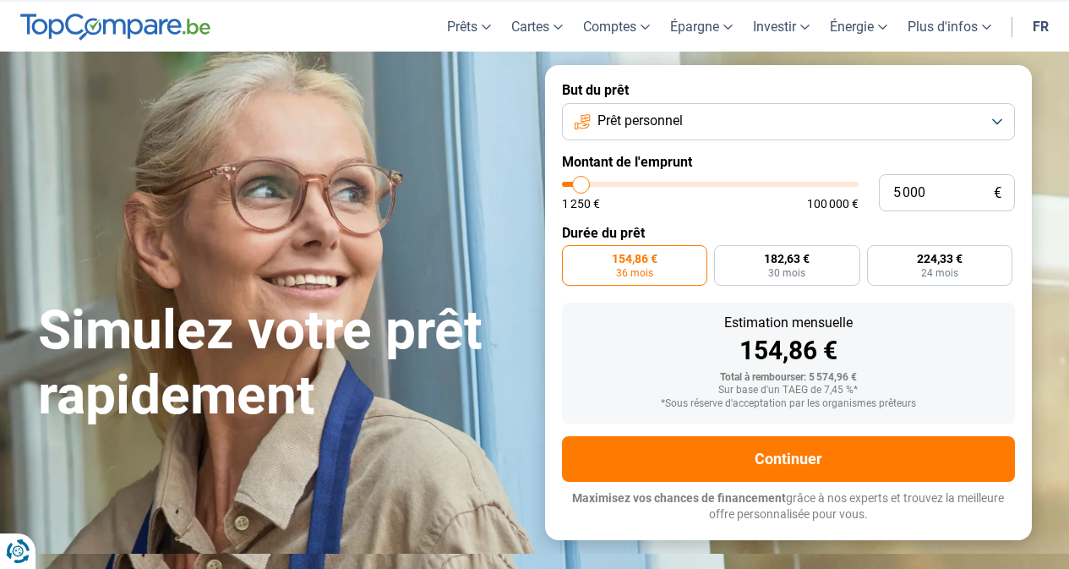
scroll to position [4, 0]
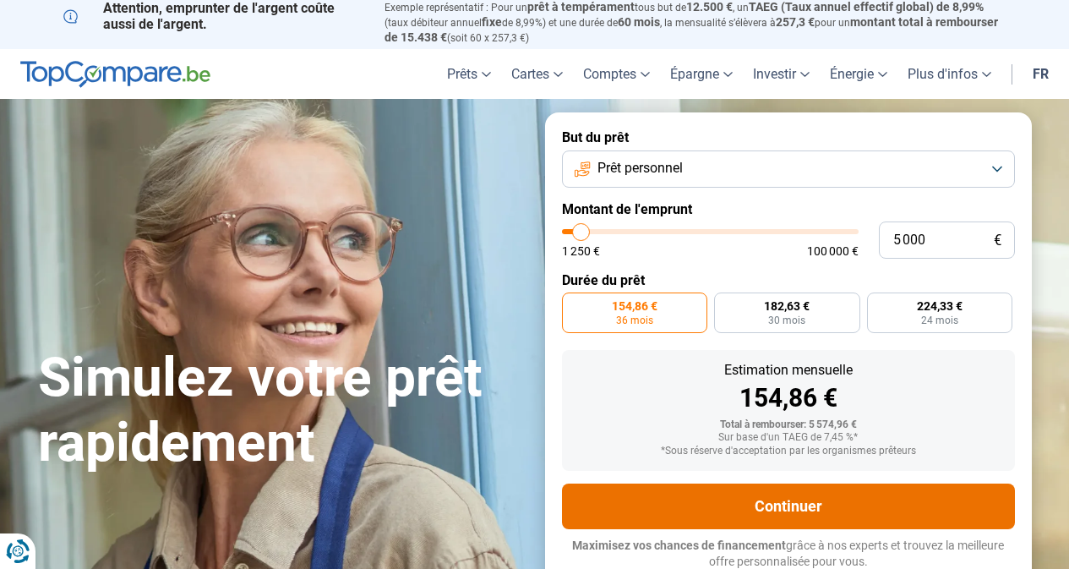
click at [786, 502] on button "Continuer" at bounding box center [788, 506] width 453 height 46
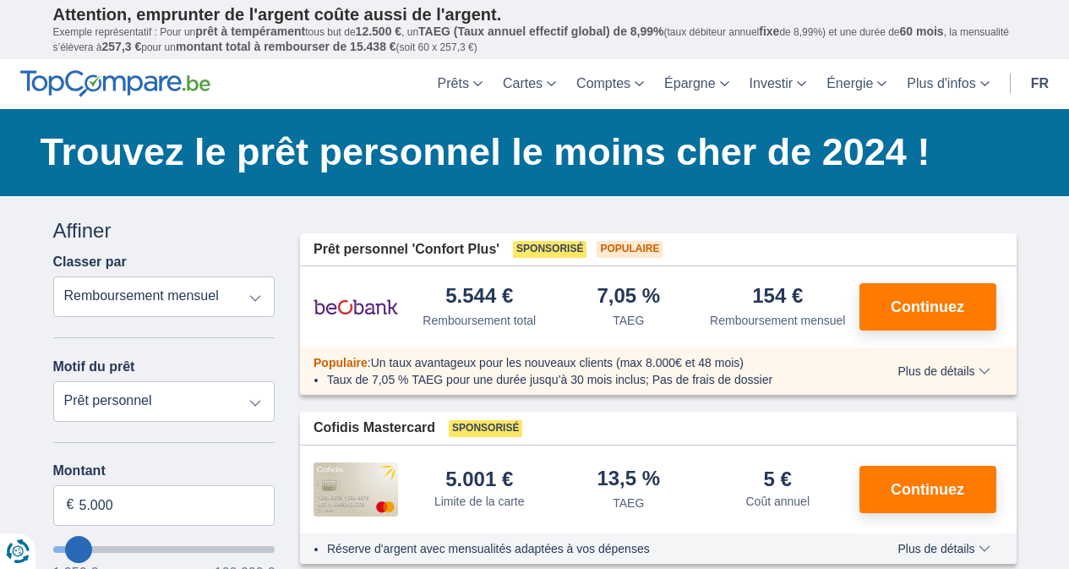
scroll to position [498, 0]
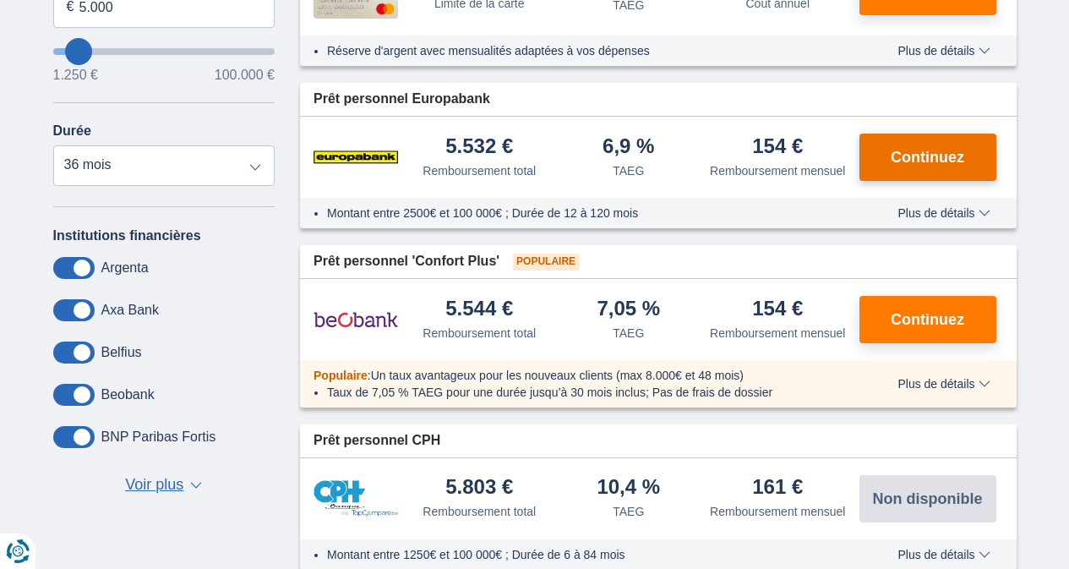
click at [933, 150] on span "Continuez" at bounding box center [926, 157] width 73 height 15
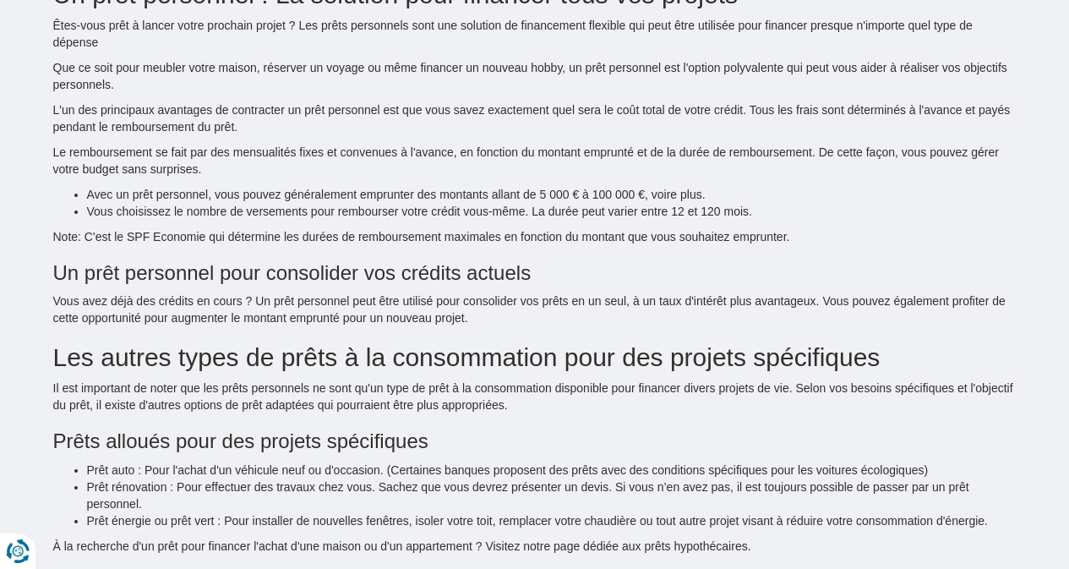
scroll to position [995, 0]
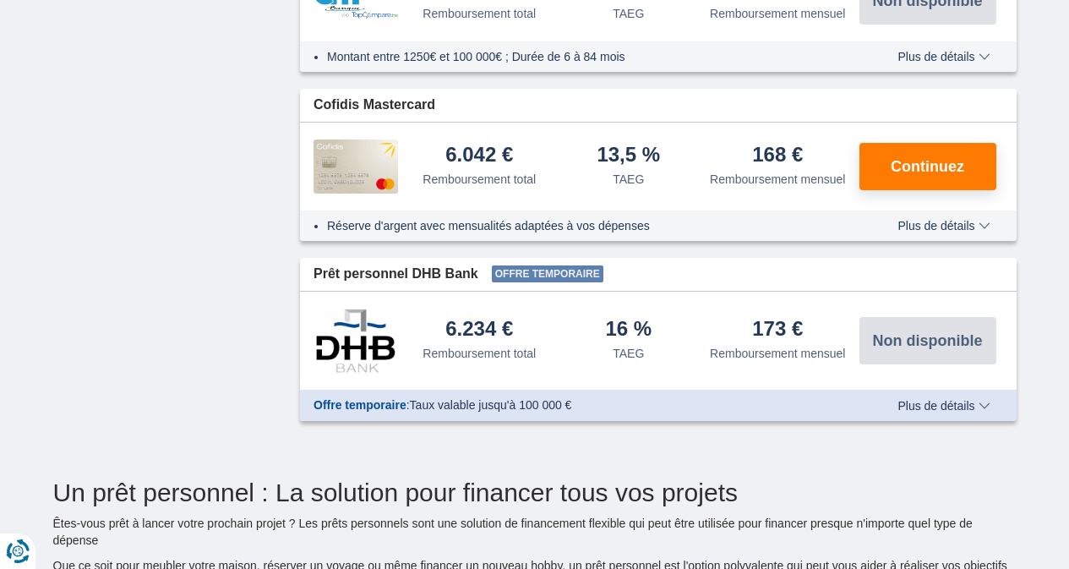
drag, startPoint x: 943, startPoint y: 403, endPoint x: 895, endPoint y: 426, distance: 53.3
click at [944, 410] on span "Plus de détails" at bounding box center [943, 406] width 92 height 12
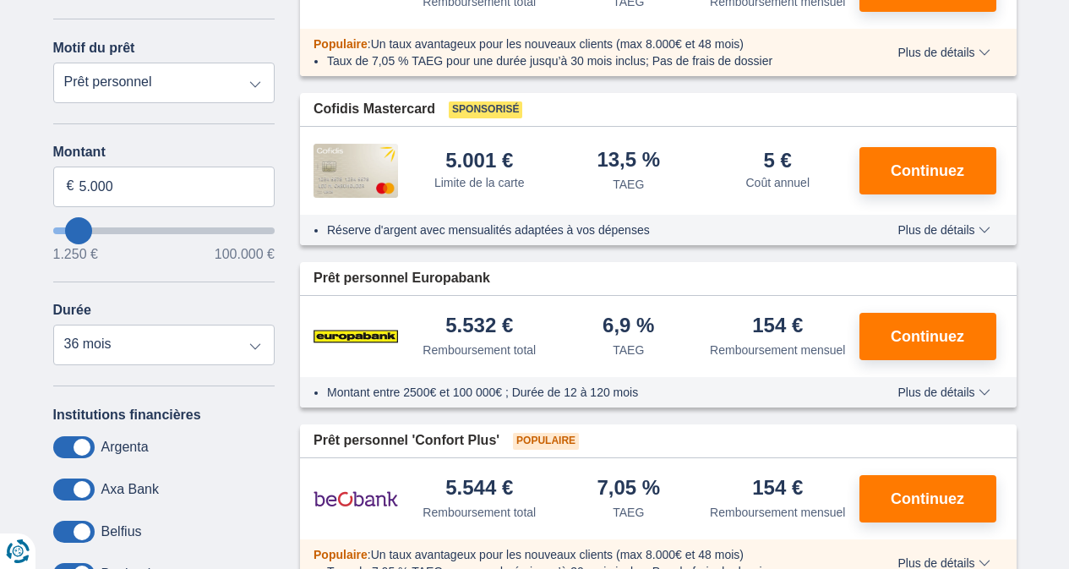
scroll to position [0, 0]
